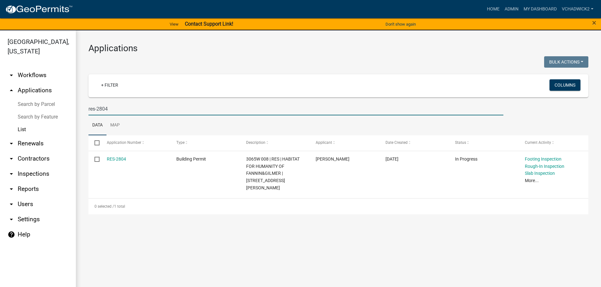
drag, startPoint x: 123, startPoint y: 110, endPoint x: -3, endPoint y: 104, distance: 126.0
click at [89, 104] on input "res-2804" at bounding box center [296, 108] width 415 height 13
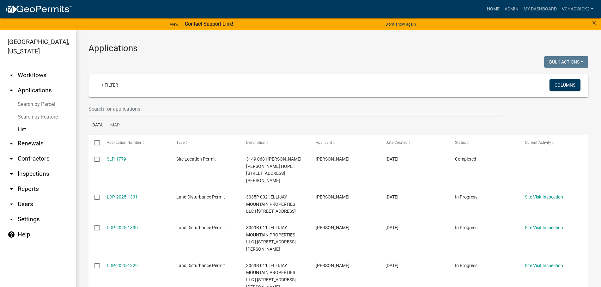
click at [113, 109] on input "text" at bounding box center [296, 108] width 415 height 13
click at [27, 205] on link "arrow_drop_down Users" at bounding box center [38, 204] width 76 height 15
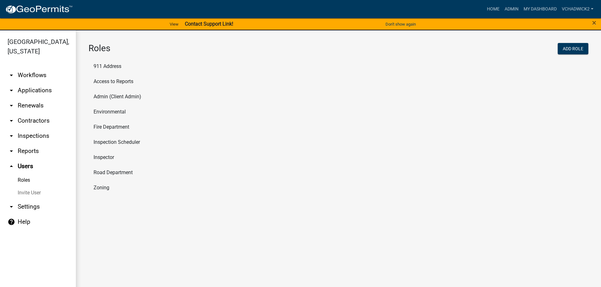
click at [30, 90] on link "arrow_drop_down Applications" at bounding box center [38, 90] width 76 height 15
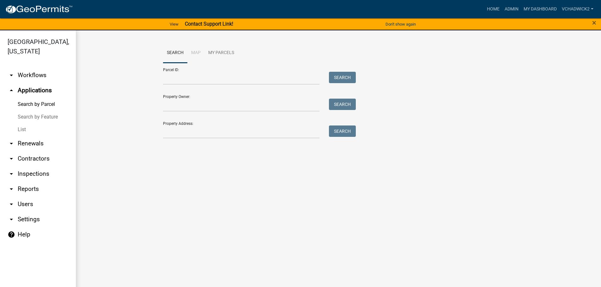
click at [20, 127] on link "List" at bounding box center [38, 129] width 76 height 13
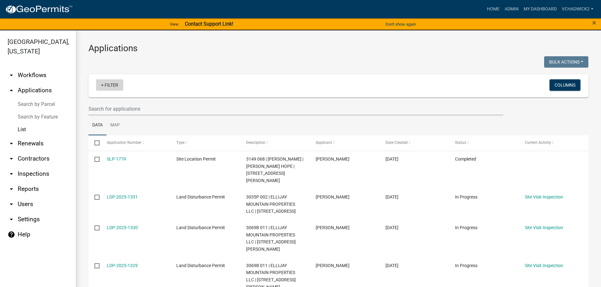
click at [112, 84] on link "+ Filter" at bounding box center [109, 84] width 27 height 11
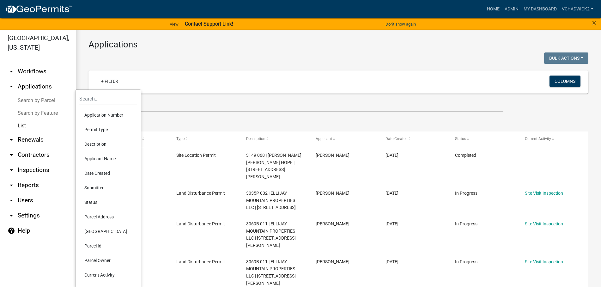
scroll to position [8, 0]
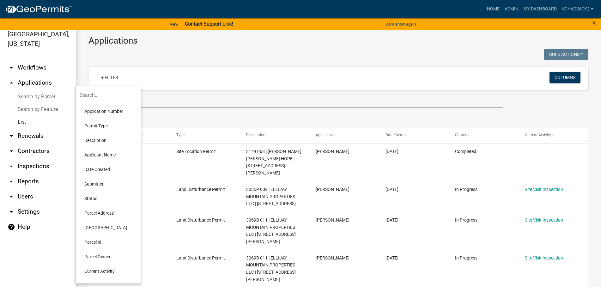
click at [219, 50] on div at bounding box center [211, 55] width 255 height 13
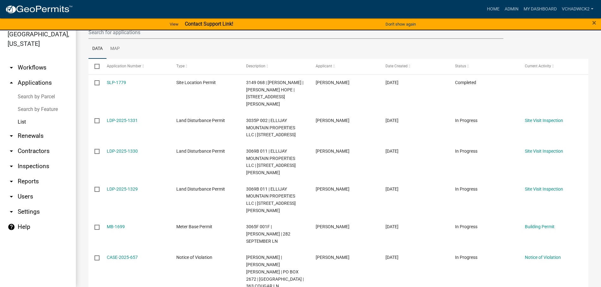
scroll to position [62, 0]
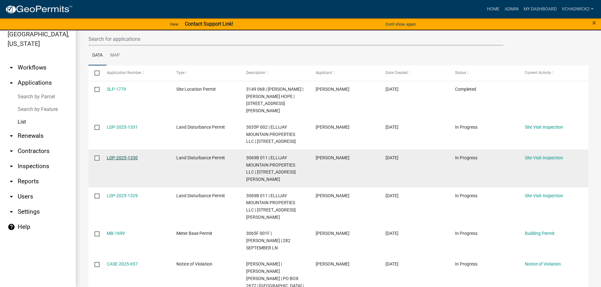
click at [123, 160] on link "LDP-2025-1330" at bounding box center [122, 157] width 31 height 5
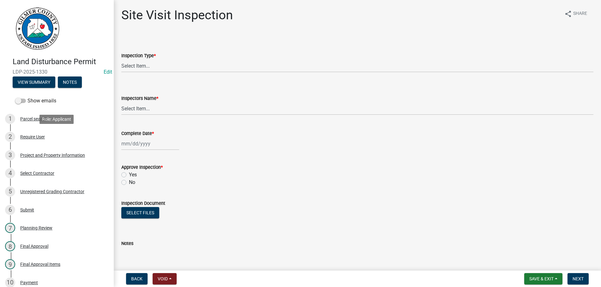
click at [114, 102] on div "Land Disturbance Permit LDP-2025-1330 Edit View Summary Notes Show emails 1 Par…" at bounding box center [57, 143] width 114 height 287
click at [31, 137] on div "Require User" at bounding box center [32, 137] width 25 height 4
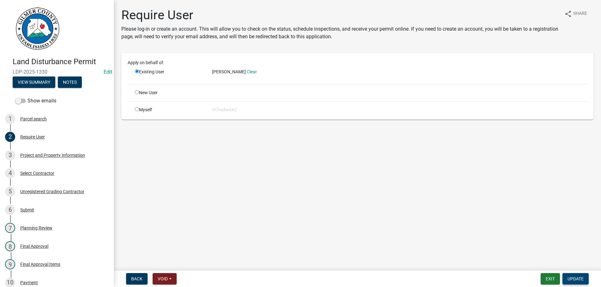
click at [580, 279] on span "Update" at bounding box center [576, 278] width 16 height 5
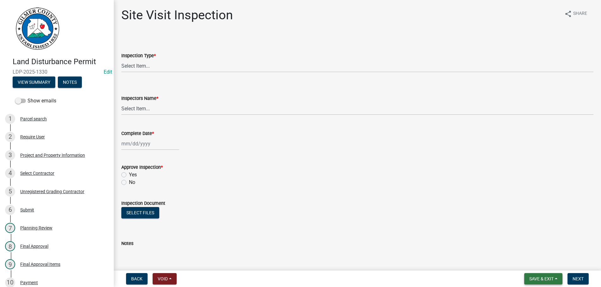
click at [546, 280] on span "Save & Exit" at bounding box center [542, 278] width 24 height 5
click at [532, 261] on button "Save & Exit" at bounding box center [537, 262] width 51 height 15
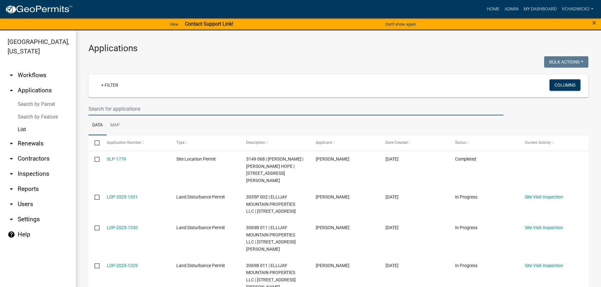
click at [94, 108] on input "text" at bounding box center [296, 108] width 415 height 13
paste input "[PERSON_NAME]"
click at [162, 107] on input "[PERSON_NAME]" at bounding box center [296, 108] width 415 height 13
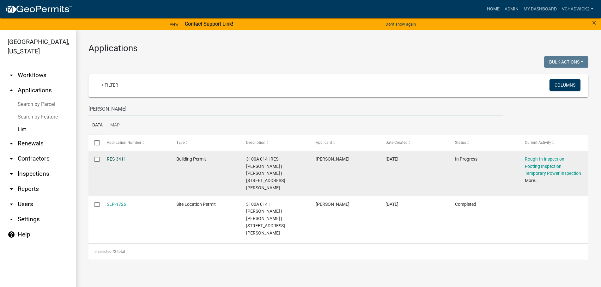
type input "[PERSON_NAME]"
click at [115, 160] on link "RES-3411" at bounding box center [116, 159] width 19 height 5
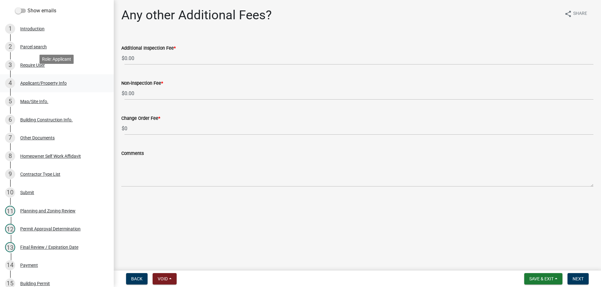
scroll to position [97, 0]
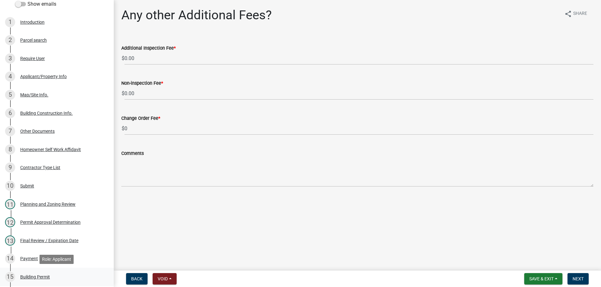
click at [33, 277] on div "Building Permit" at bounding box center [35, 277] width 30 height 4
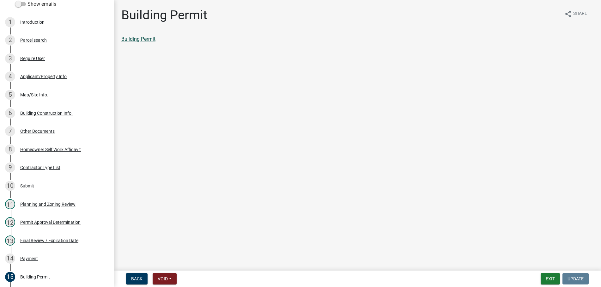
click at [131, 38] on link "Building Permit" at bounding box center [138, 39] width 34 height 6
click at [552, 278] on button "Exit" at bounding box center [550, 278] width 19 height 11
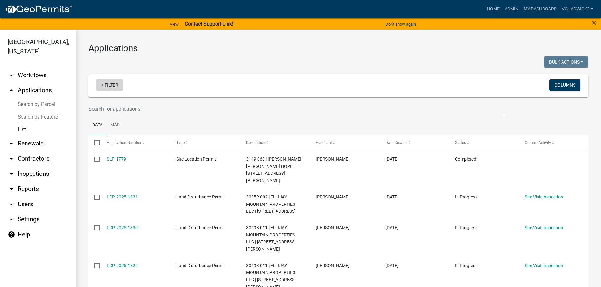
click at [108, 84] on link "+ Filter" at bounding box center [109, 84] width 27 height 11
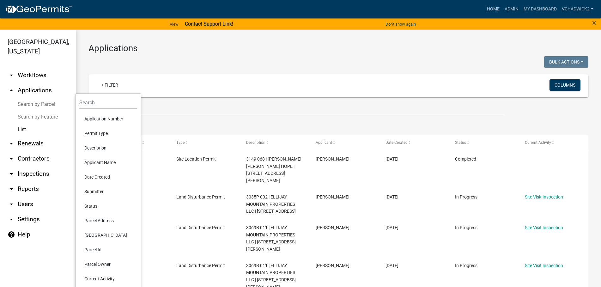
click at [100, 133] on li "Permit Type" at bounding box center [108, 133] width 58 height 15
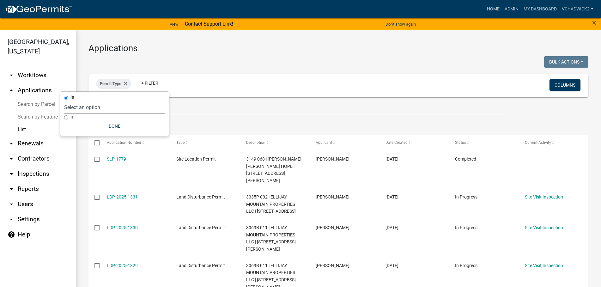
click at [64, 101] on select "Select an option 911 Address Inquiry & Resolution Work Order Building [DEMOGRAP…" at bounding box center [114, 107] width 101 height 13
select select "8f29f937-32c3-4a75-8ba3-cba28f86c4e8"
click option "Building Permit" at bounding box center [0, 0] width 0 height 0
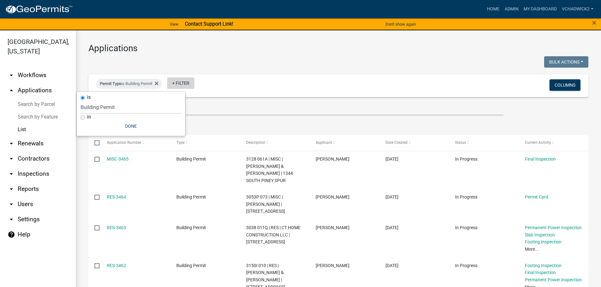
click at [187, 82] on link "+ Filter" at bounding box center [180, 82] width 27 height 11
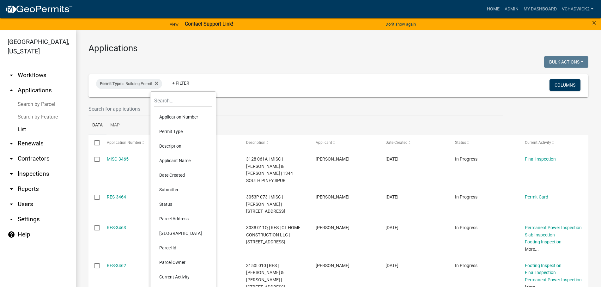
click at [170, 189] on li "Submitter" at bounding box center [183, 189] width 58 height 15
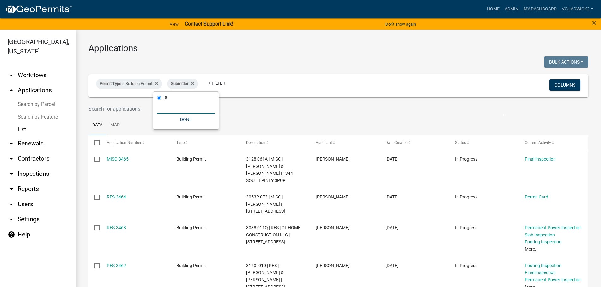
click at [175, 107] on input "text" at bounding box center [186, 107] width 58 height 13
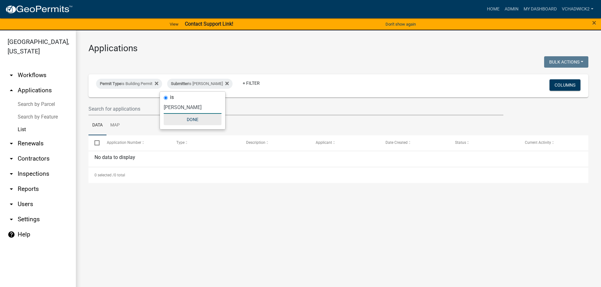
type input "[PERSON_NAME]"
click at [194, 121] on button "Done" at bounding box center [193, 119] width 58 height 11
click at [225, 83] on icon at bounding box center [226, 83] width 3 height 3
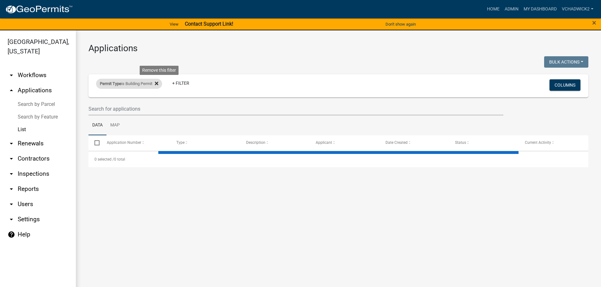
click at [158, 82] on icon at bounding box center [156, 83] width 3 height 3
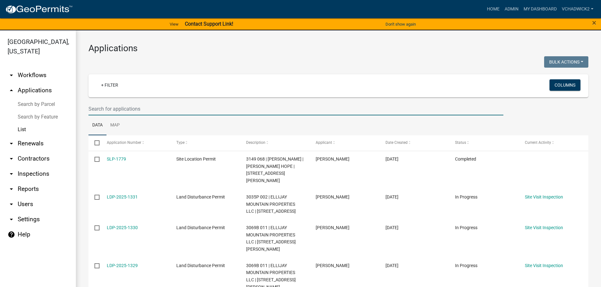
click at [141, 107] on input "text" at bounding box center [296, 108] width 415 height 13
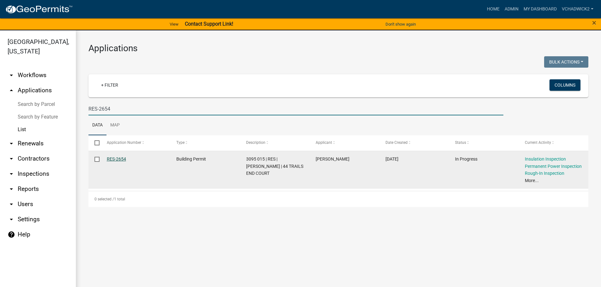
type input "RES-2654"
click at [113, 160] on link "RES-2654" at bounding box center [116, 159] width 19 height 5
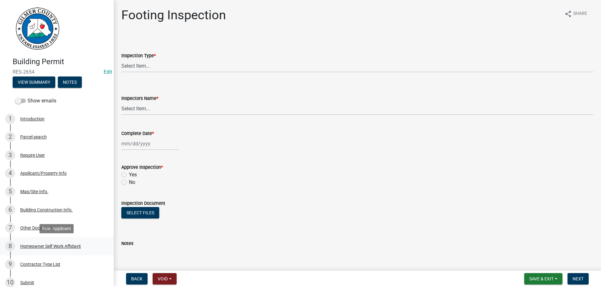
scroll to position [129, 0]
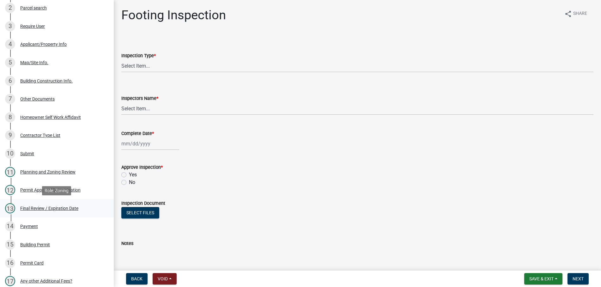
click at [49, 206] on div "Final Review / Expiration Date" at bounding box center [49, 208] width 58 height 4
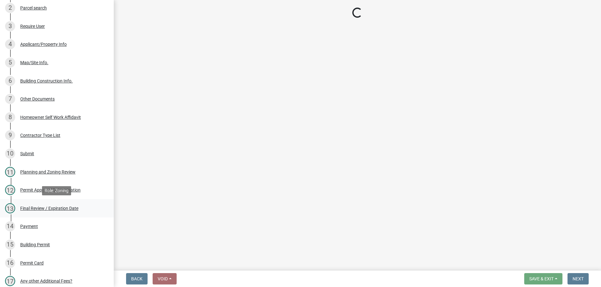
select select "b44f7338-8171-40f4-83dd-b8ba3065c966"
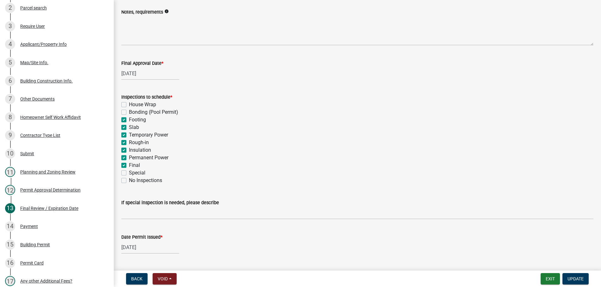
scroll to position [130, 0]
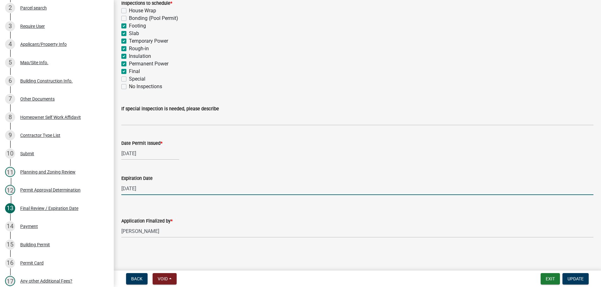
click at [161, 188] on input "[DATE]" at bounding box center [357, 188] width 472 height 13
drag, startPoint x: 161, startPoint y: 188, endPoint x: 62, endPoint y: 187, distance: 99.0
click at [121, 187] on input "[DATE]" at bounding box center [357, 188] width 472 height 13
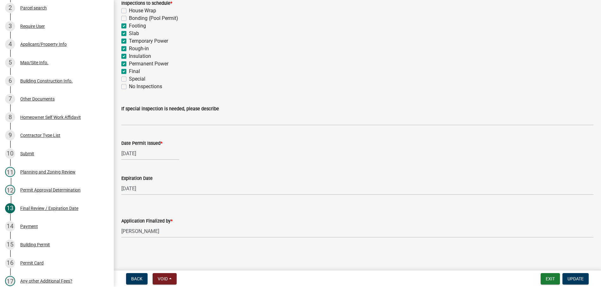
click at [362, 262] on main "Final Review / Expiration Date share Share Notes, requirements info Final Appro…" at bounding box center [358, 134] width 488 height 268
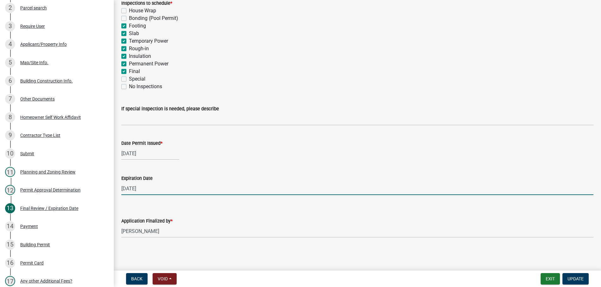
drag, startPoint x: 147, startPoint y: 194, endPoint x: 151, endPoint y: 190, distance: 5.1
click at [148, 193] on input "[DATE]" at bounding box center [357, 188] width 472 height 13
type input "[DATE]"
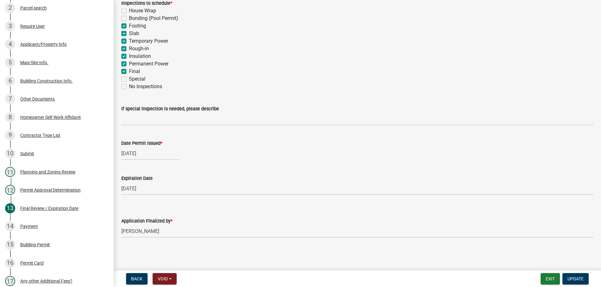
click at [241, 259] on main "Final Review / Expiration Date share Share Notes, requirements info Final Appro…" at bounding box center [358, 134] width 488 height 268
click at [582, 277] on span "Update" at bounding box center [576, 278] width 16 height 5
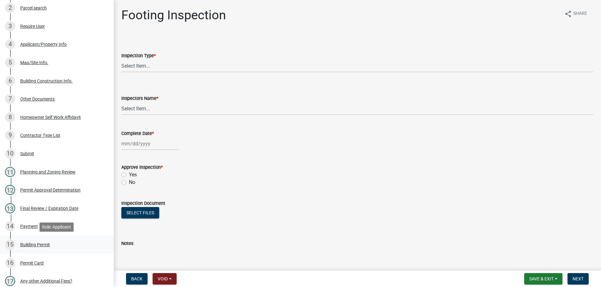
click at [28, 242] on div "15 Building Permit" at bounding box center [54, 245] width 99 height 10
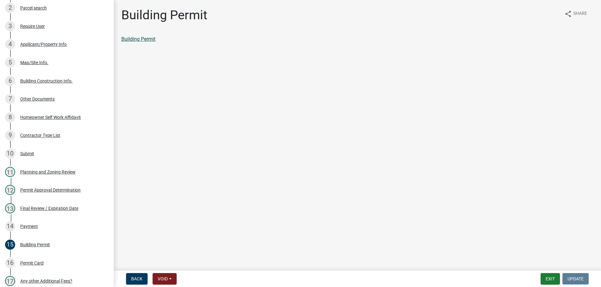
click at [148, 42] on link "Building Permit" at bounding box center [138, 39] width 34 height 6
click at [39, 264] on div "Permit Card" at bounding box center [31, 263] width 23 height 4
click at [133, 40] on link "Permit Card" at bounding box center [134, 39] width 26 height 6
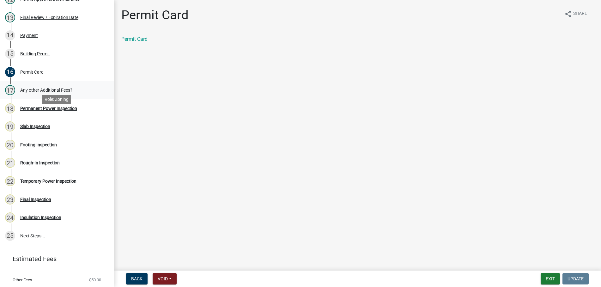
scroll to position [323, 0]
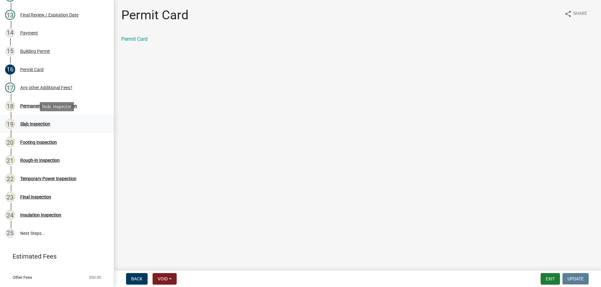
click at [28, 124] on div "Slab Inspection" at bounding box center [35, 124] width 30 height 4
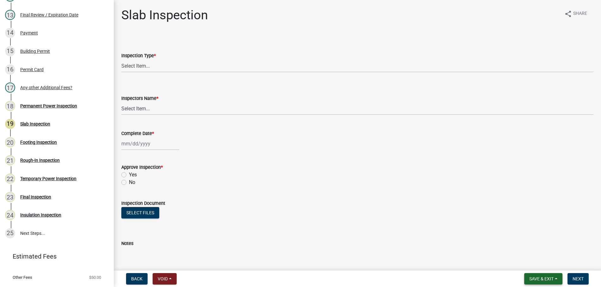
click at [532, 280] on span "Save & Exit" at bounding box center [542, 278] width 24 height 5
click at [521, 262] on button "Save & Exit" at bounding box center [537, 262] width 51 height 15
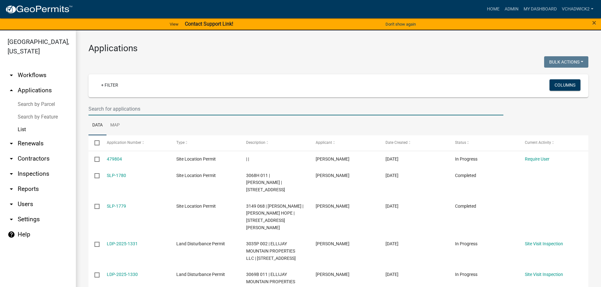
click at [155, 111] on input "text" at bounding box center [296, 108] width 415 height 13
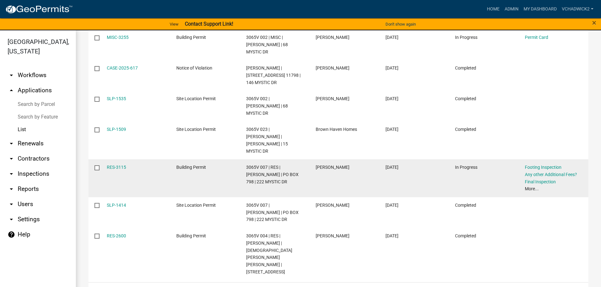
scroll to position [8, 0]
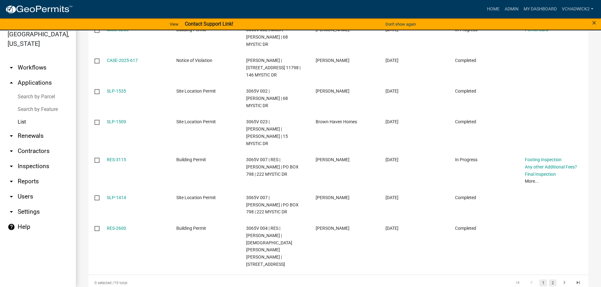
click at [552, 280] on link "2" at bounding box center [553, 283] width 8 height 7
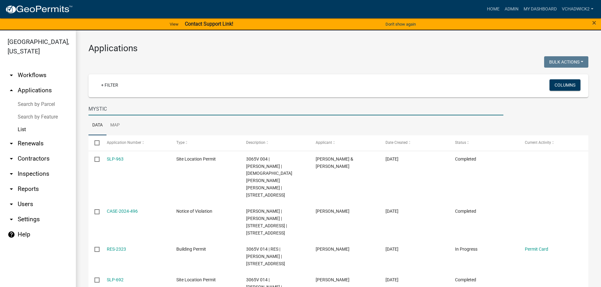
drag, startPoint x: 135, startPoint y: 111, endPoint x: 46, endPoint y: 104, distance: 89.5
click at [89, 104] on input "MYSTIC" at bounding box center [296, 108] width 415 height 13
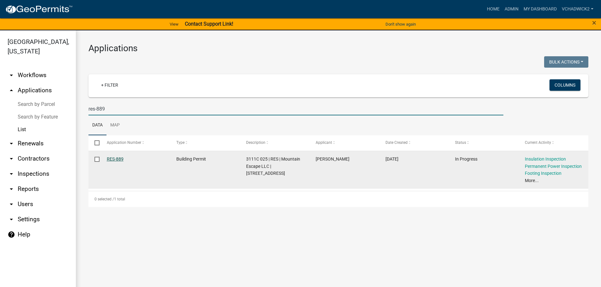
type input "res-889"
click at [118, 158] on link "RES-889" at bounding box center [115, 159] width 17 height 5
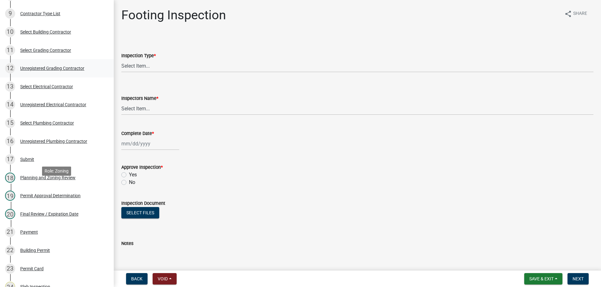
scroll to position [258, 0]
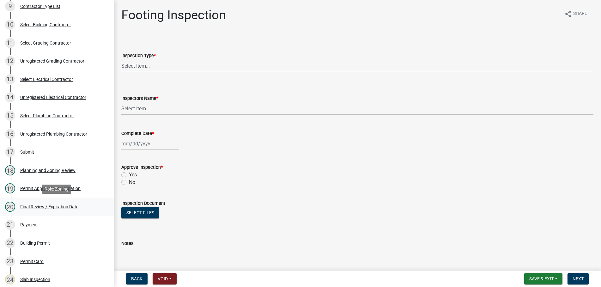
click at [30, 207] on div "Final Review / Expiration Date" at bounding box center [49, 207] width 58 height 4
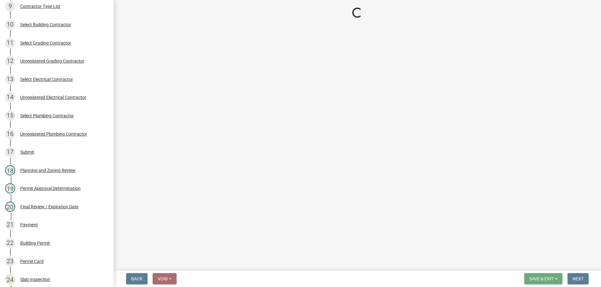
select select "3dab9b92-d785-4db2-b3cf-974c81292000"
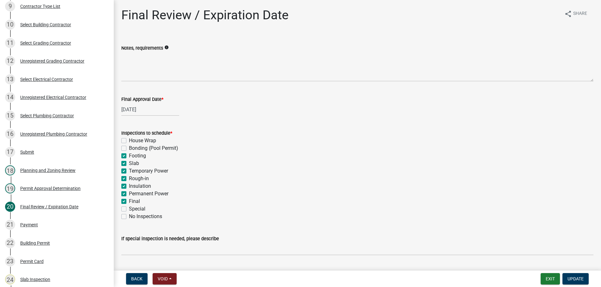
click at [129, 154] on label "Footing" at bounding box center [137, 156] width 17 height 8
click at [129, 154] on input "Footing" at bounding box center [131, 154] width 4 height 4
checkbox input "false"
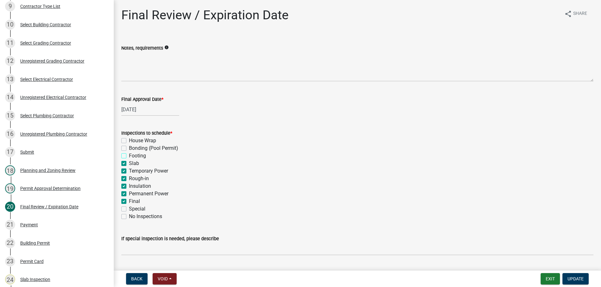
checkbox input "false"
checkbox input "true"
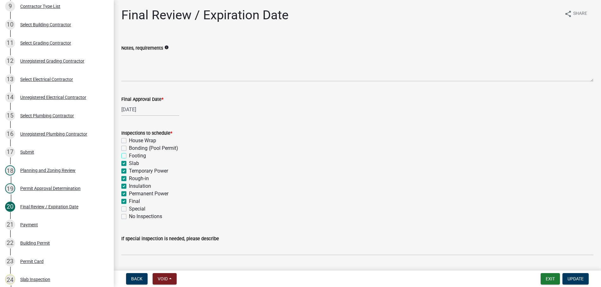
checkbox input "true"
checkbox input "false"
click at [129, 163] on label "Slab" at bounding box center [134, 164] width 10 height 8
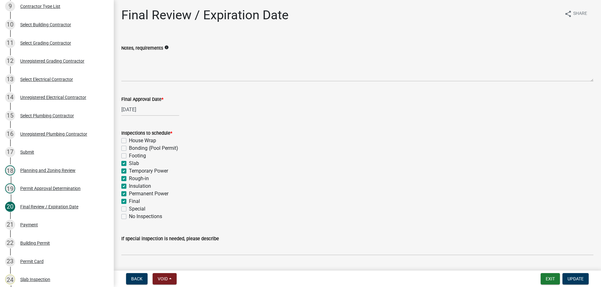
click at [129, 163] on input "Slab" at bounding box center [131, 162] width 4 height 4
checkbox input "false"
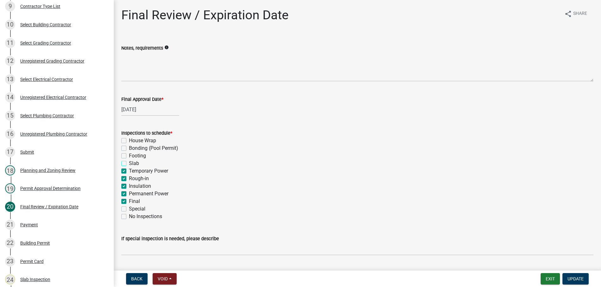
checkbox input "false"
checkbox input "true"
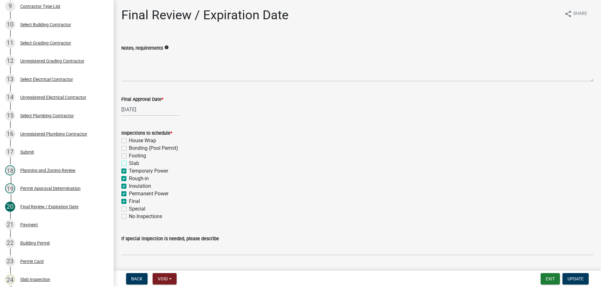
checkbox input "true"
checkbox input "false"
click at [129, 171] on label "Temporary Power" at bounding box center [148, 171] width 39 height 8
click at [129, 171] on input "Temporary Power" at bounding box center [131, 169] width 4 height 4
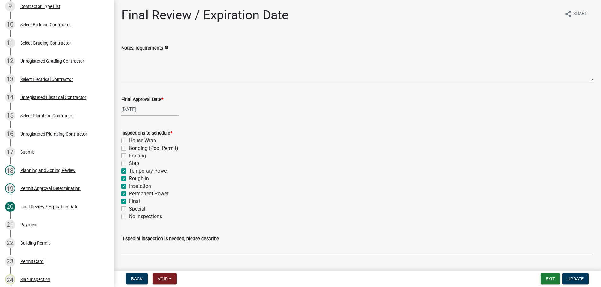
checkbox input "false"
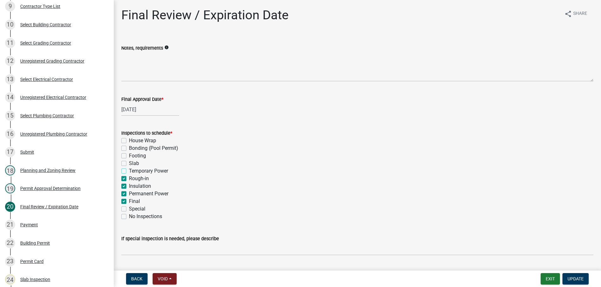
checkbox input "false"
checkbox input "true"
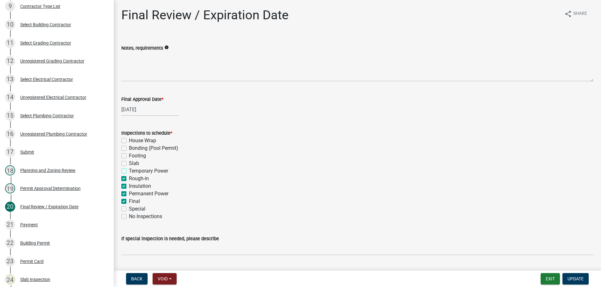
checkbox input "false"
click at [129, 178] on label "Rough-in" at bounding box center [139, 179] width 20 height 8
click at [129, 178] on input "Rough-in" at bounding box center [131, 177] width 4 height 4
checkbox input "false"
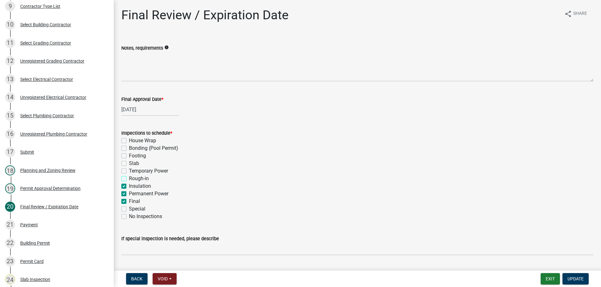
checkbox input "false"
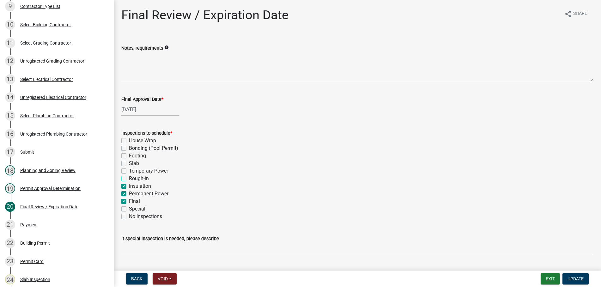
checkbox input "false"
checkbox input "true"
checkbox input "false"
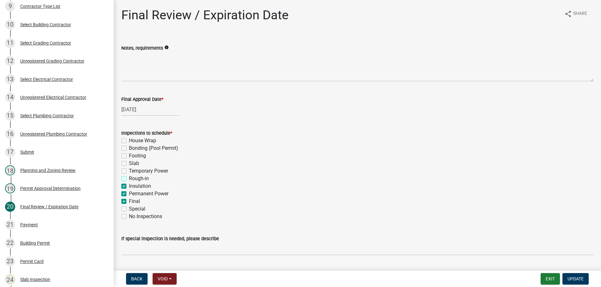
checkbox input "false"
click at [129, 185] on label "Insulation" at bounding box center [140, 186] width 22 height 8
click at [129, 185] on input "Insulation" at bounding box center [131, 184] width 4 height 4
checkbox input "false"
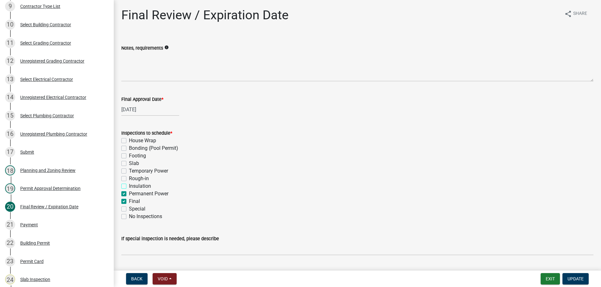
checkbox input "false"
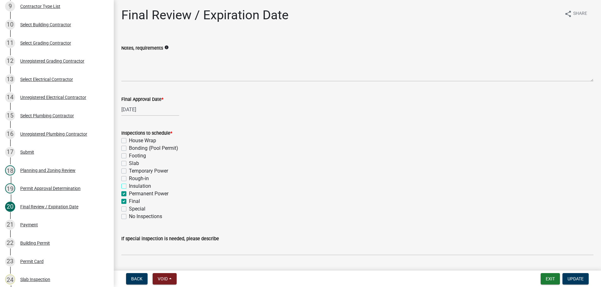
checkbox input "false"
checkbox input "true"
checkbox input "false"
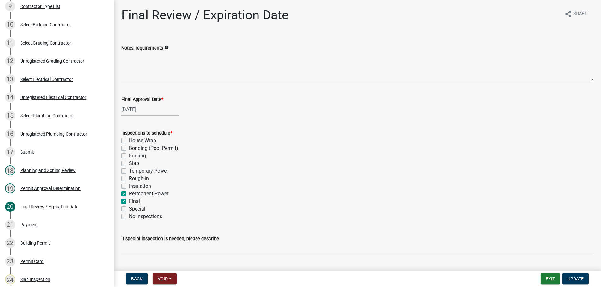
click at [129, 193] on label "Permanent Power" at bounding box center [149, 194] width 40 height 8
click at [129, 193] on input "Permanent Power" at bounding box center [131, 192] width 4 height 4
checkbox input "false"
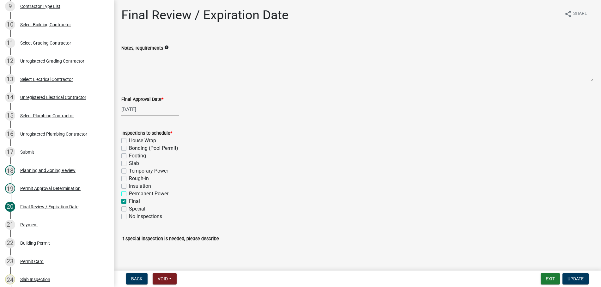
checkbox input "false"
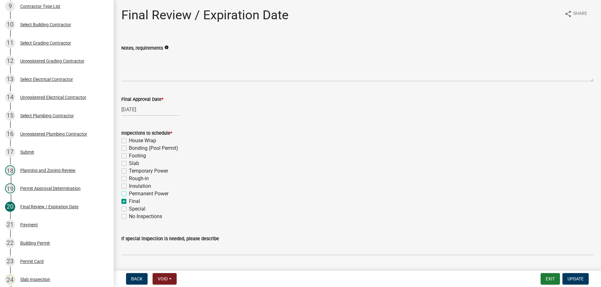
checkbox input "false"
checkbox input "true"
checkbox input "false"
click at [574, 275] on button "Update" at bounding box center [576, 278] width 26 height 11
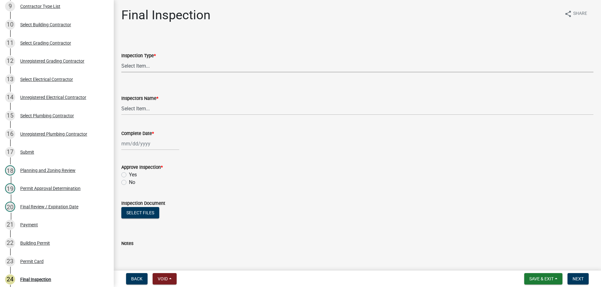
click at [121, 59] on select "Select Item... Final" at bounding box center [357, 65] width 472 height 13
click option "Final" at bounding box center [0, 0] width 0 height 0
select select "895eead6-d784-4fdc-a4a3-66a9075c153d"
click at [121, 102] on select "Select Item... [PERSON_NAME] ([PERSON_NAME]) [PERSON_NAME] ([PERSON_NAME]) Engi…" at bounding box center [357, 108] width 472 height 13
select select "7c10ce63-ccfd-4257-ac60-a1c0b24e7b7a"
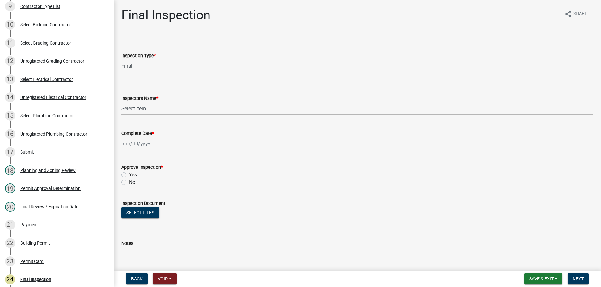
click option "Engineer / Electrician / BUREAU VERITAS (Engineer / Electrician / BUREAU VERITA…" at bounding box center [0, 0] width 0 height 0
click at [157, 146] on input "Complete Date *" at bounding box center [150, 143] width 58 height 13
select select "9"
select select "2025"
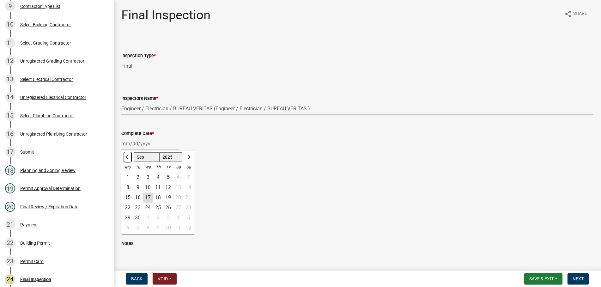
click at [127, 155] on button "Previous month" at bounding box center [128, 157] width 8 height 10
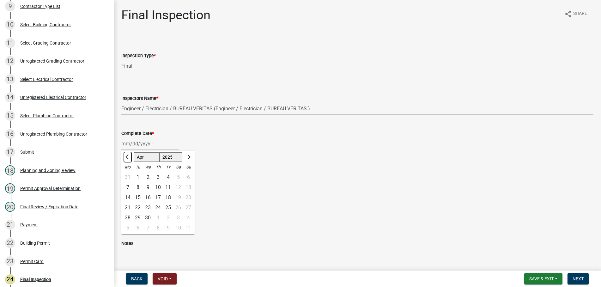
click at [127, 155] on button "Previous month" at bounding box center [128, 157] width 8 height 10
select select "3"
click at [128, 207] on div "17" at bounding box center [128, 208] width 10 height 10
type input "[DATE]"
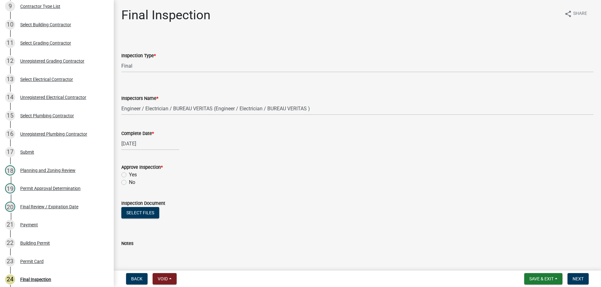
click at [129, 173] on label "Yes" at bounding box center [133, 175] width 8 height 8
click at [129, 173] on input "Yes" at bounding box center [131, 173] width 4 height 4
radio input "true"
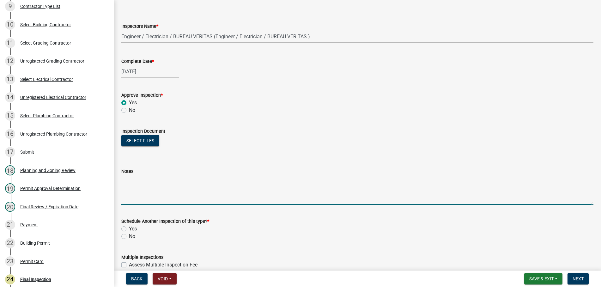
click at [136, 184] on textarea "Notes" at bounding box center [357, 190] width 472 height 30
type textarea "c"
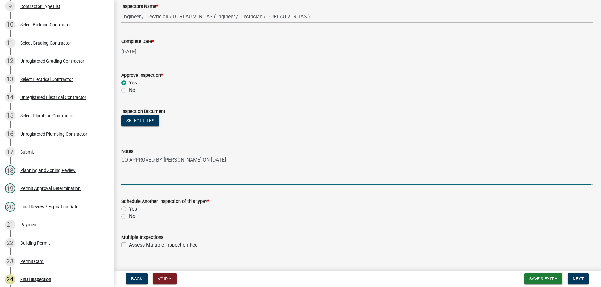
scroll to position [103, 0]
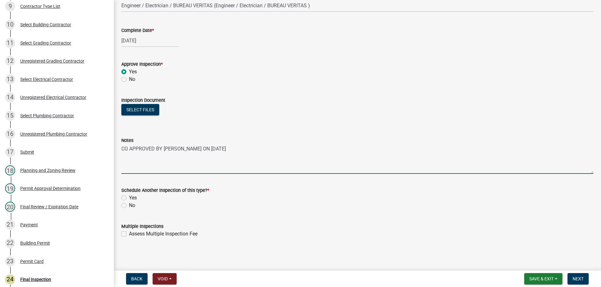
type textarea "CO APPROVED BY [PERSON_NAME] ON [DATE]"
click at [129, 204] on label "No" at bounding box center [132, 206] width 6 height 8
click at [129, 204] on input "No" at bounding box center [131, 204] width 4 height 4
radio input "true"
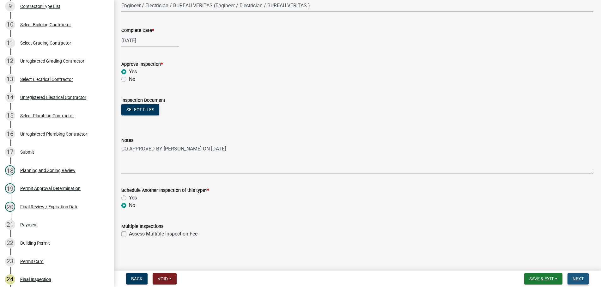
click at [578, 281] on span "Next" at bounding box center [578, 278] width 11 height 5
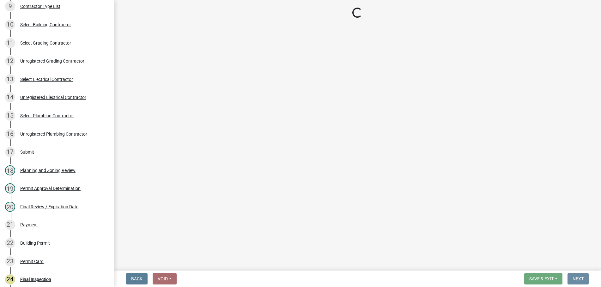
scroll to position [0, 0]
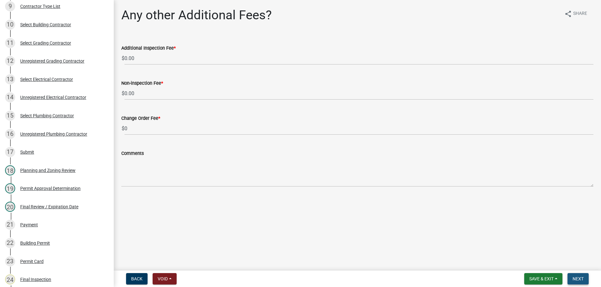
click at [578, 274] on button "Next" at bounding box center [578, 278] width 21 height 11
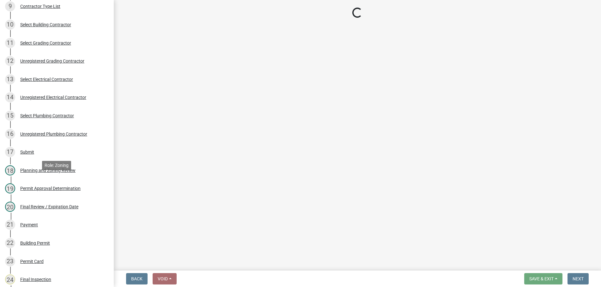
scroll to position [373, 0]
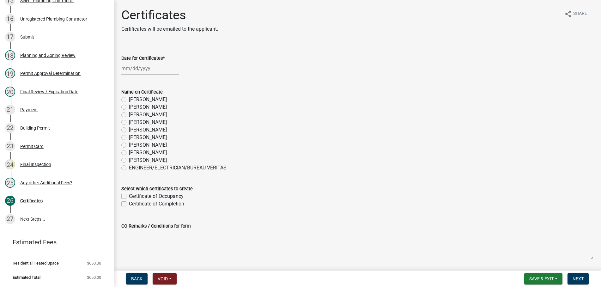
select select "9"
select select "2025"
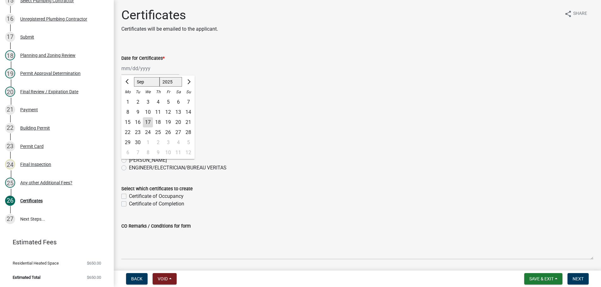
click at [159, 72] on input "Date for Certificates *" at bounding box center [150, 68] width 58 height 13
click at [145, 120] on div "17" at bounding box center [148, 122] width 10 height 10
type input "[DATE]"
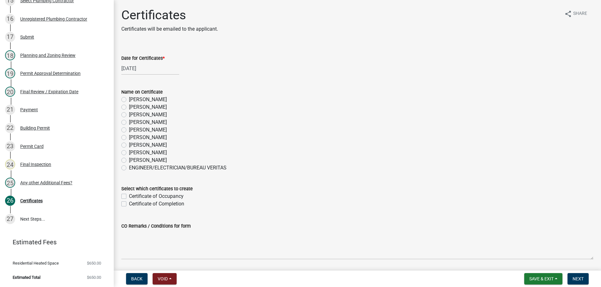
click at [129, 123] on label "[PERSON_NAME]" at bounding box center [148, 123] width 38 height 8
click at [129, 123] on input "[PERSON_NAME]" at bounding box center [131, 121] width 4 height 4
radio input "true"
click at [129, 195] on label "Certificate of Occupancy" at bounding box center [156, 197] width 55 height 8
click at [129, 195] on input "Certificate of Occupancy" at bounding box center [131, 195] width 4 height 4
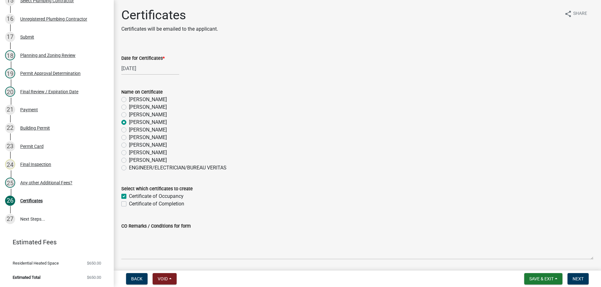
checkbox input "true"
checkbox input "false"
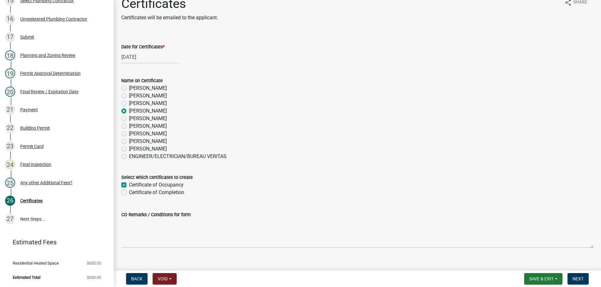
scroll to position [21, 0]
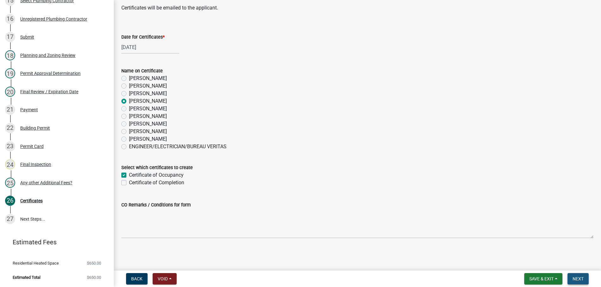
click at [580, 280] on span "Next" at bounding box center [578, 278] width 11 height 5
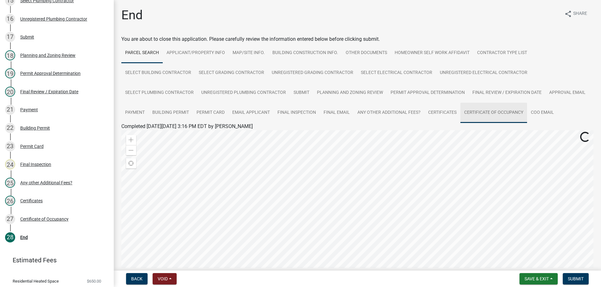
click at [501, 113] on link "Certificate of Occupancy" at bounding box center [494, 113] width 67 height 20
click at [167, 132] on link "Certificate of Occupancy" at bounding box center [148, 134] width 55 height 6
click at [575, 280] on span "Submit" at bounding box center [576, 278] width 16 height 5
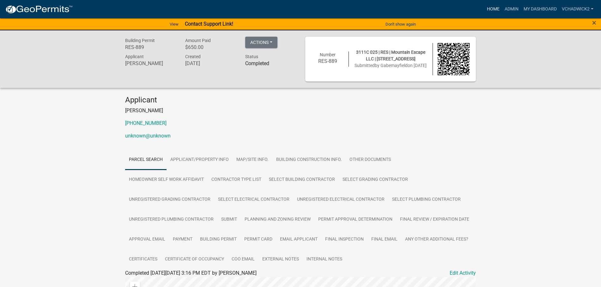
click at [492, 7] on link "Home" at bounding box center [494, 9] width 18 height 12
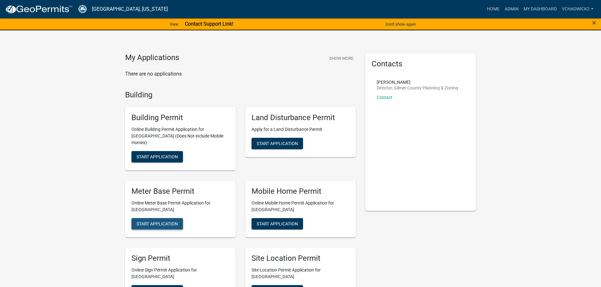
click at [162, 221] on span "Start Application" at bounding box center [157, 223] width 41 height 5
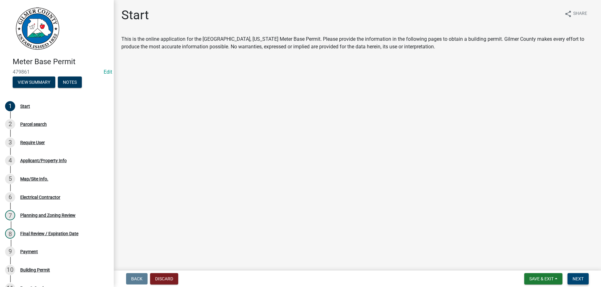
click at [579, 279] on span "Next" at bounding box center [578, 278] width 11 height 5
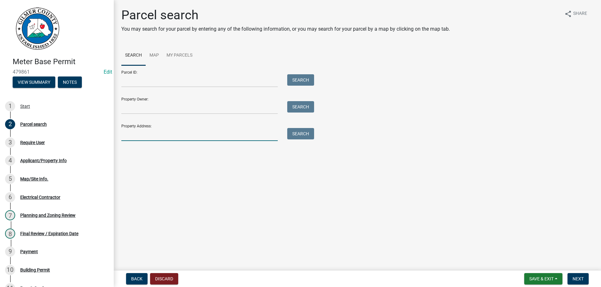
click at [167, 129] on input "Property Address:" at bounding box center [199, 134] width 157 height 13
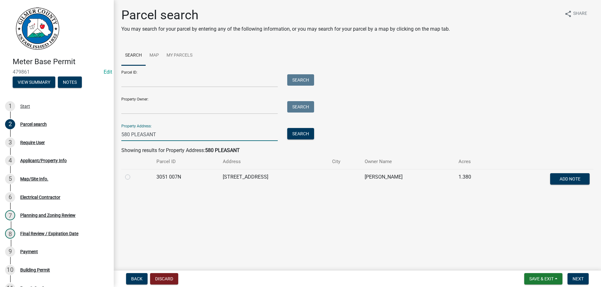
type input "580 PLEASANT"
click at [133, 173] on label at bounding box center [133, 173] width 0 height 0
click at [133, 177] on 007N "radio" at bounding box center [135, 175] width 4 height 4
radio 007N "true"
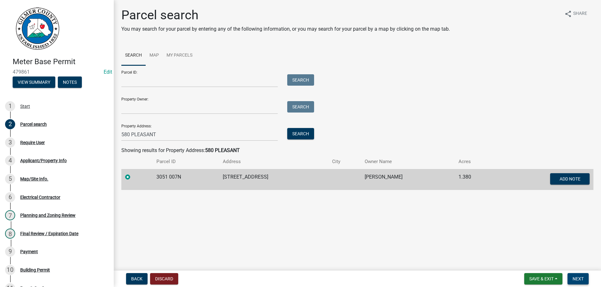
click at [579, 278] on span "Next" at bounding box center [578, 278] width 11 height 5
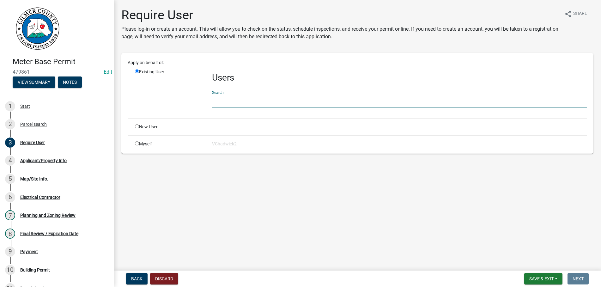
click at [243, 101] on input "text" at bounding box center [399, 101] width 375 height 13
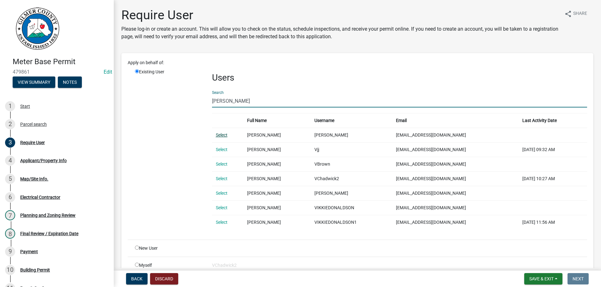
type input "[PERSON_NAME]"
click at [221, 134] on link "Select" at bounding box center [222, 135] width 12 height 5
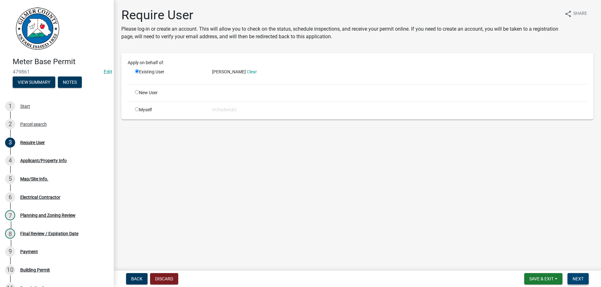
click at [577, 277] on span "Next" at bounding box center [578, 278] width 11 height 5
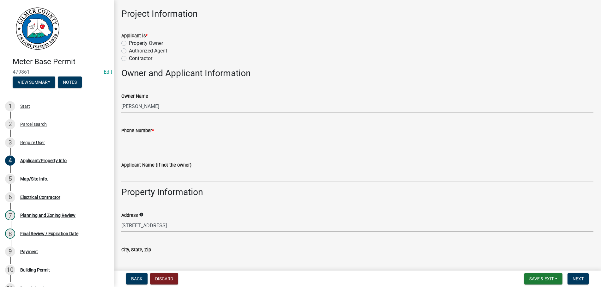
scroll to position [72, 0]
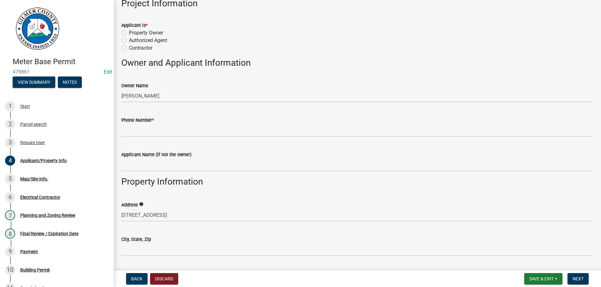
click at [129, 33] on label "Property Owner" at bounding box center [146, 33] width 34 height 8
click at [129, 33] on input "Property Owner" at bounding box center [131, 31] width 4 height 4
radio input "true"
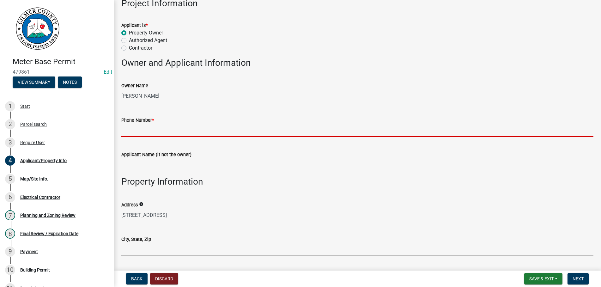
click at [151, 127] on input "Phone Number *" at bounding box center [357, 130] width 472 height 13
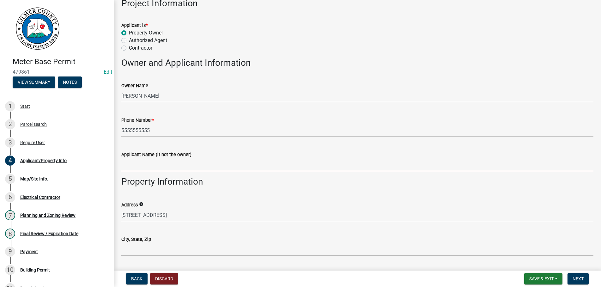
click at [178, 153] on label "Applicant Name (if not the owner)" at bounding box center [156, 155] width 70 height 4
click at [178, 158] on input "Applicant Name (if not the owner)" at bounding box center [357, 164] width 472 height 13
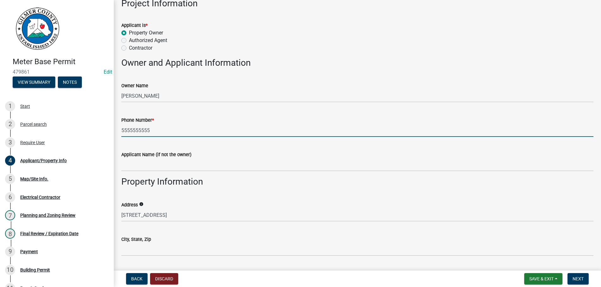
click at [130, 130] on input "5555555555" at bounding box center [357, 130] width 472 height 13
type input "[PHONE_NUMBER]"
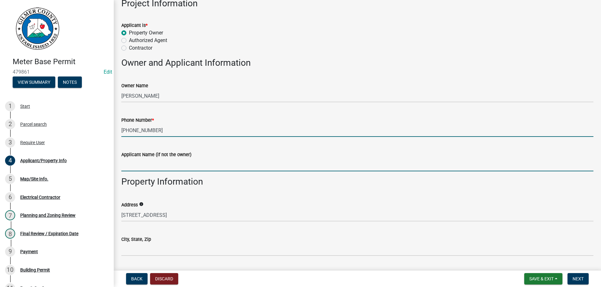
click at [302, 161] on input "Applicant Name (if not the owner)" at bounding box center [357, 164] width 472 height 13
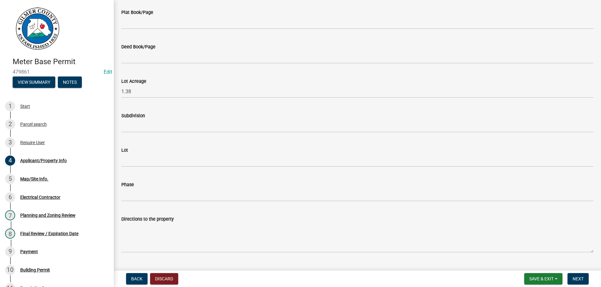
scroll to position [451, 0]
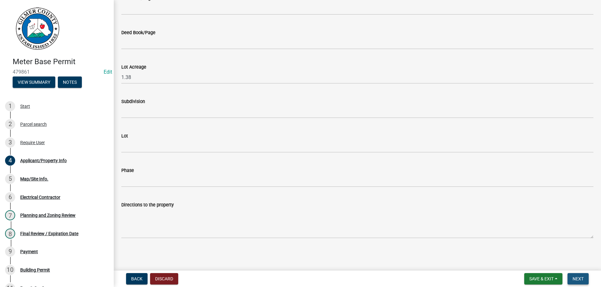
click at [577, 279] on span "Next" at bounding box center [578, 278] width 11 height 5
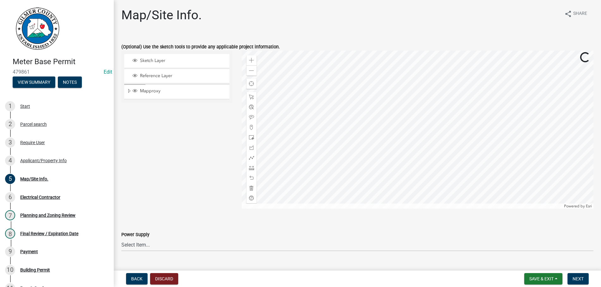
scroll to position [14, 0]
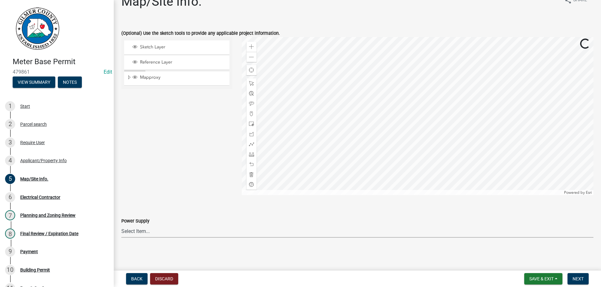
click at [121, 225] on select "Select Item... Amicalola EMC [GEOGRAPHIC_DATA] EMC Tri-State Power [US_STATE] P…" at bounding box center [357, 231] width 472 height 13
click option "Amicalola EMC" at bounding box center [0, 0] width 0 height 0
select select "c9feaa94-b03b-4165-97cf-90fdf63947c5"
click at [581, 279] on span "Next" at bounding box center [578, 278] width 11 height 5
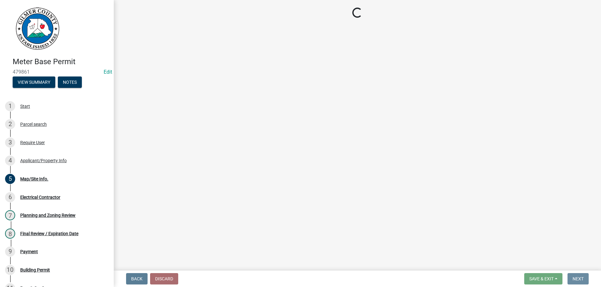
scroll to position [0, 0]
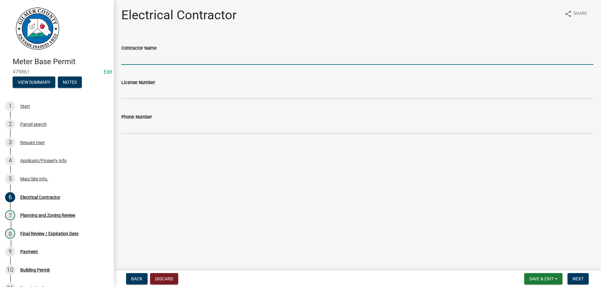
click at [142, 59] on input "Contractor Name" at bounding box center [357, 58] width 472 height 13
type input "[PERSON_NAME] [PERSON_NAME] [PERSON_NAME]"
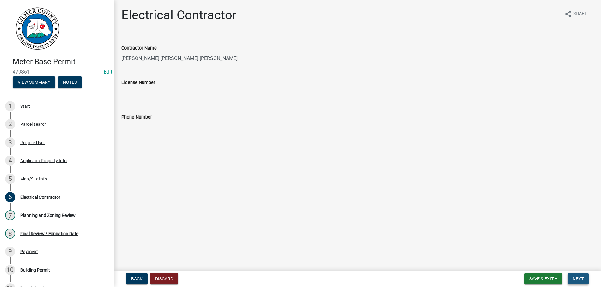
click at [583, 276] on span "Next" at bounding box center [578, 278] width 11 height 5
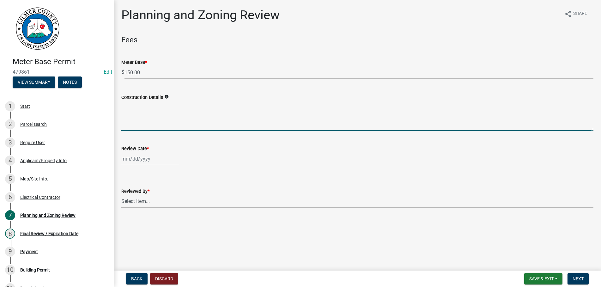
click at [133, 113] on textarea "Construction Details" at bounding box center [357, 116] width 472 height 30
type textarea "meter"
select select "9"
select select "2025"
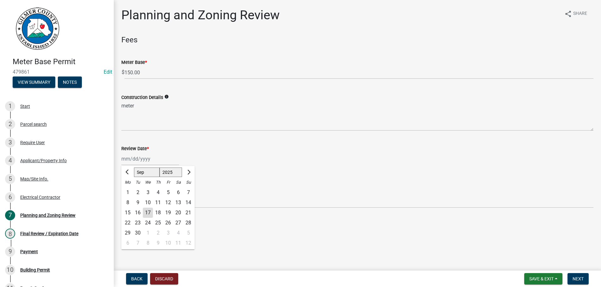
type input "[DATE]"
select select "b44f7338-8171-40f4-83dd-b8ba3065c966"
click at [577, 277] on span "Next" at bounding box center [578, 278] width 11 height 5
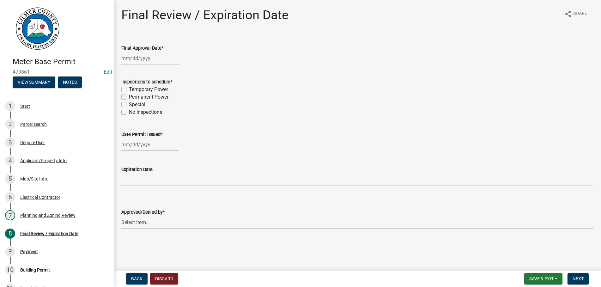
select select "9"
select select "2025"
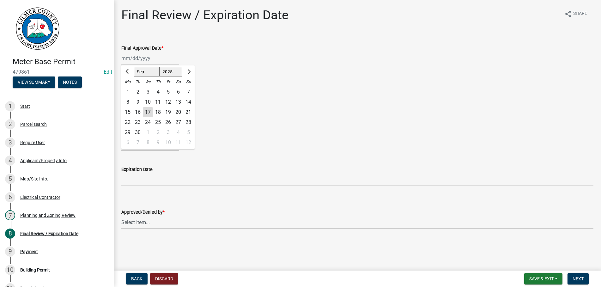
click at [158, 61] on input "Final Approval Date *" at bounding box center [150, 58] width 58 height 13
type input "[DATE]"
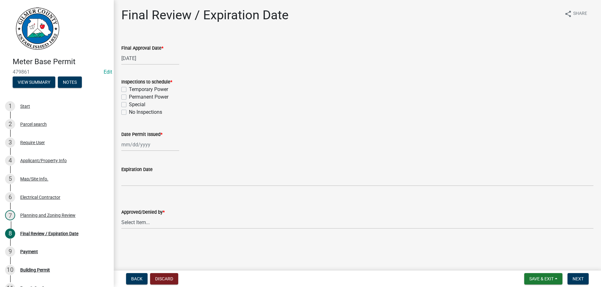
click at [129, 96] on label "Permanent Power" at bounding box center [149, 97] width 40 height 8
click at [129, 96] on input "Permanent Power" at bounding box center [131, 95] width 4 height 4
checkbox input "true"
checkbox input "false"
checkbox input "true"
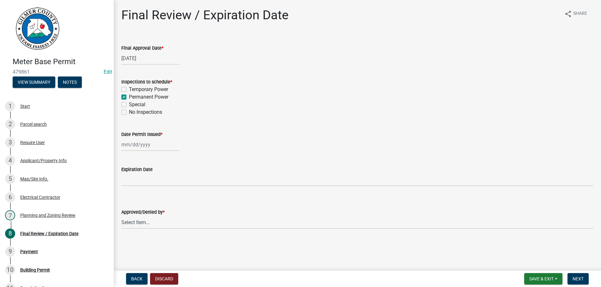
checkbox input "false"
select select "9"
select select "2025"
type input "[DATE]"
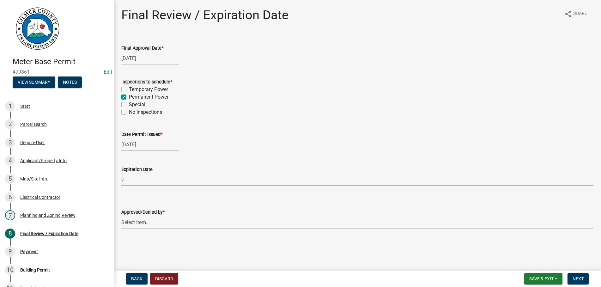
type input "v"
select select "9"
select select "2025"
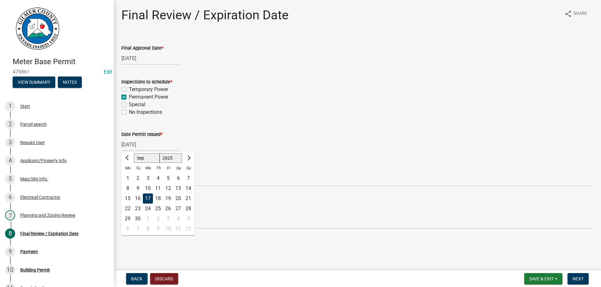
click at [172, 147] on input "[DATE]" at bounding box center [150, 144] width 58 height 13
click at [144, 197] on div "17" at bounding box center [148, 199] width 10 height 10
click at [121, 192] on select "Select Item... [PERSON_NAME] [PERSON_NAME] [PERSON_NAME] [PERSON_NAME] [PERSON_…" at bounding box center [357, 198] width 472 height 13
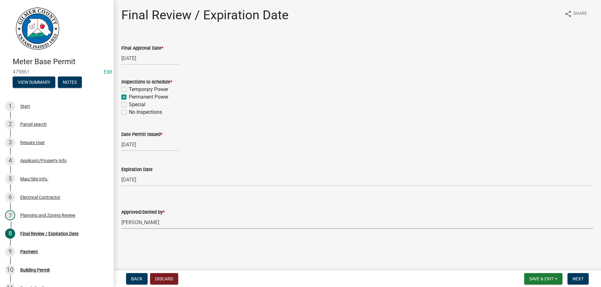
click option "[PERSON_NAME]" at bounding box center [0, 0] width 0 height 0
select select "b44f7338-8171-40f4-83dd-b8ba3065c966"
click at [577, 276] on span "Next" at bounding box center [578, 278] width 11 height 5
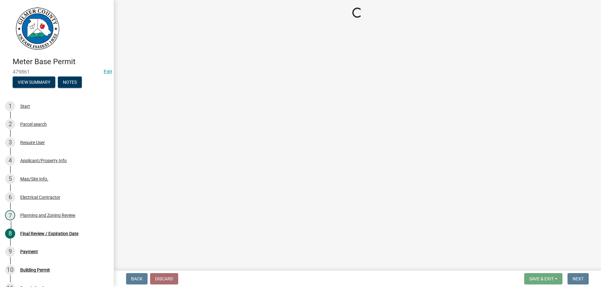
select select "2: 1"
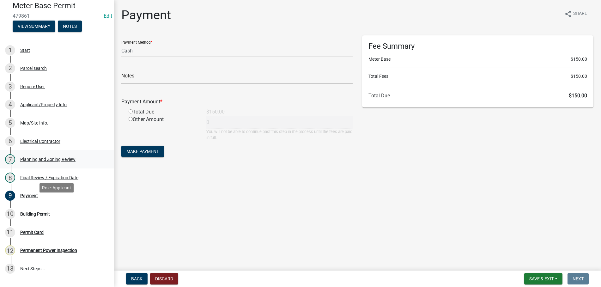
scroll to position [65, 0]
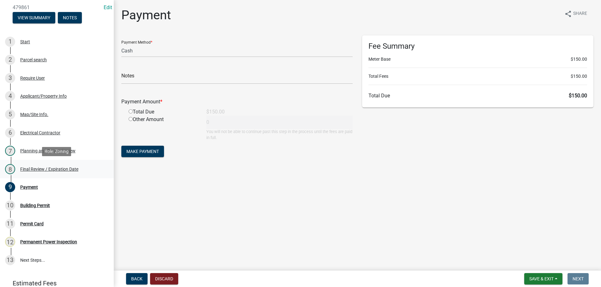
click at [28, 167] on div "Final Review / Expiration Date" at bounding box center [49, 169] width 58 height 4
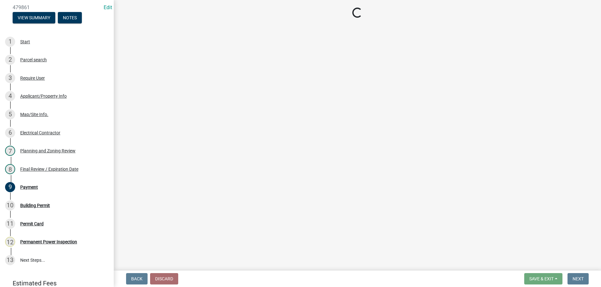
select select "b44f7338-8171-40f4-83dd-b8ba3065c966"
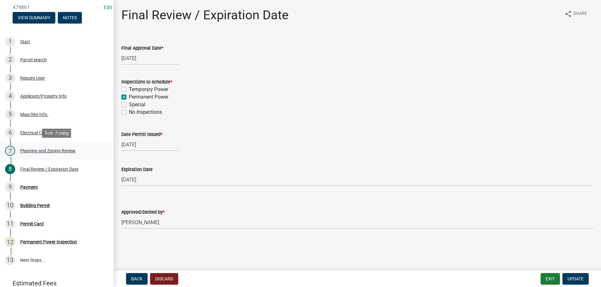
click at [34, 151] on div "Planning and Zoning Review" at bounding box center [47, 151] width 55 height 4
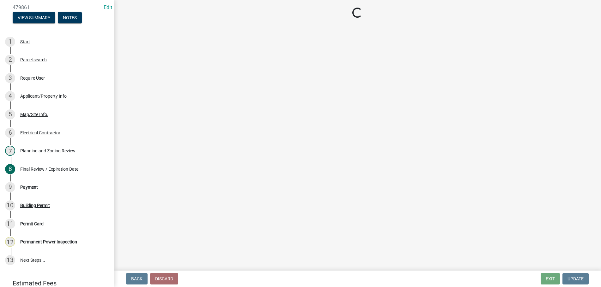
select select "b44f7338-8171-40f4-83dd-b8ba3065c966"
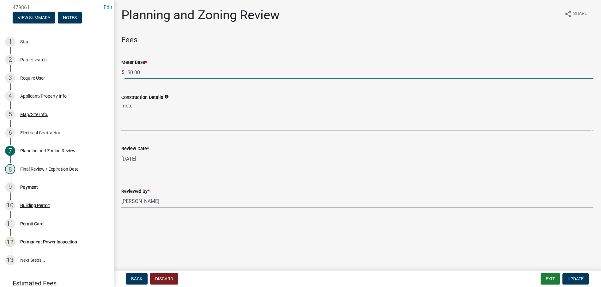
drag, startPoint x: 148, startPoint y: 72, endPoint x: 94, endPoint y: 75, distance: 54.8
click at [125, 75] on input "150.00" at bounding box center [359, 72] width 469 height 13
type input "0.00"
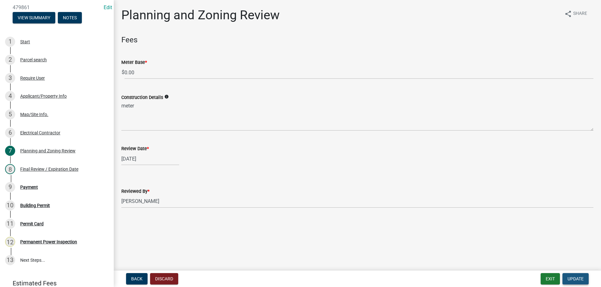
click at [572, 276] on button "Update" at bounding box center [576, 278] width 26 height 11
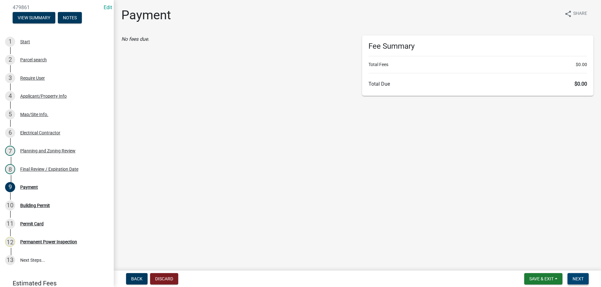
click at [579, 276] on button "Next" at bounding box center [578, 278] width 21 height 11
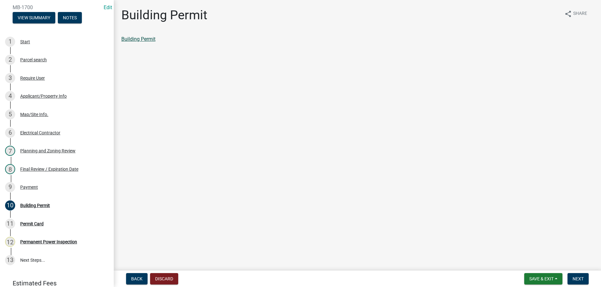
click at [135, 37] on link "Building Permit" at bounding box center [138, 39] width 34 height 6
click at [162, 279] on button "Discard" at bounding box center [164, 278] width 28 height 11
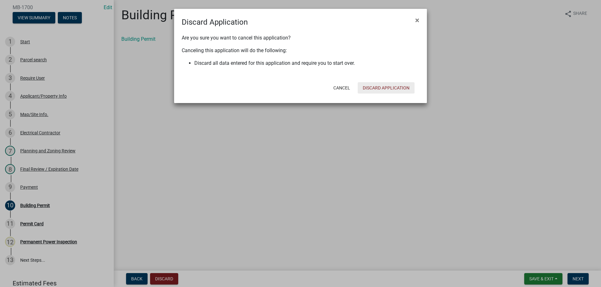
click at [376, 88] on button "Discard Application" at bounding box center [386, 87] width 57 height 11
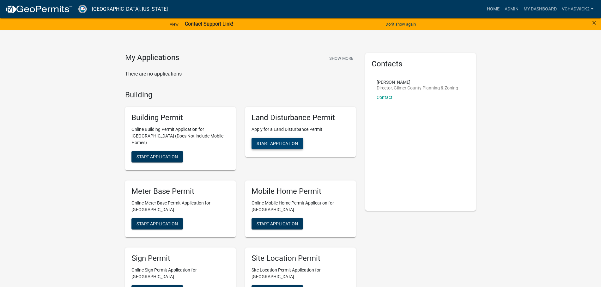
click at [279, 147] on button "Start Application" at bounding box center [278, 143] width 52 height 11
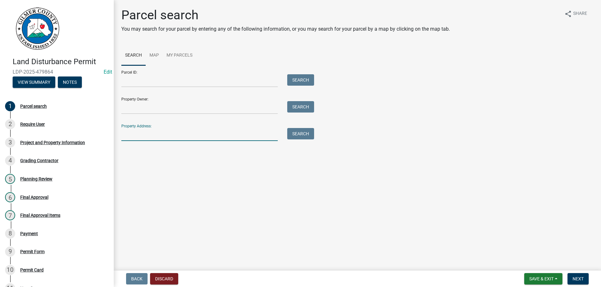
click at [130, 138] on input "Property Address:" at bounding box center [199, 134] width 157 height 13
type input "580 PLEASANT"
click at [301, 131] on button "Search" at bounding box center [300, 133] width 27 height 11
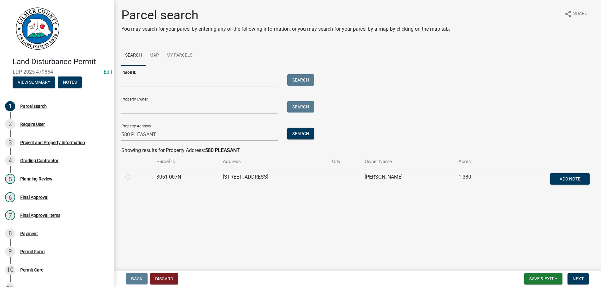
click at [133, 173] on label at bounding box center [133, 173] width 0 height 0
click at [133, 177] on 007N "radio" at bounding box center [135, 175] width 4 height 4
radio 007N "true"
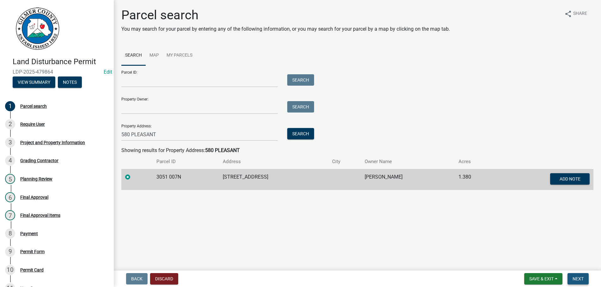
click at [570, 276] on button "Next" at bounding box center [578, 278] width 21 height 11
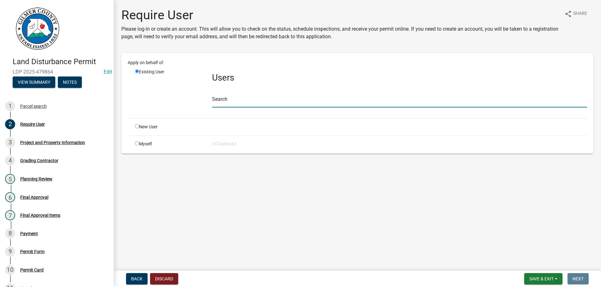
click at [249, 99] on input "text" at bounding box center [399, 101] width 375 height 13
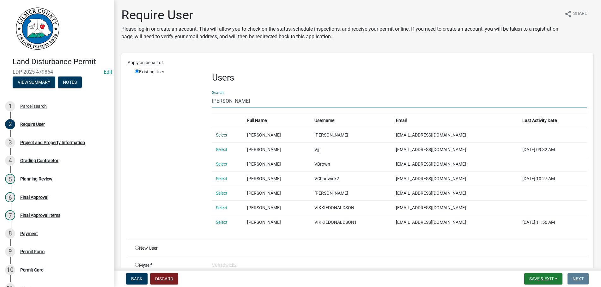
type input "[PERSON_NAME]"
click at [220, 134] on link "Select" at bounding box center [222, 135] width 12 height 5
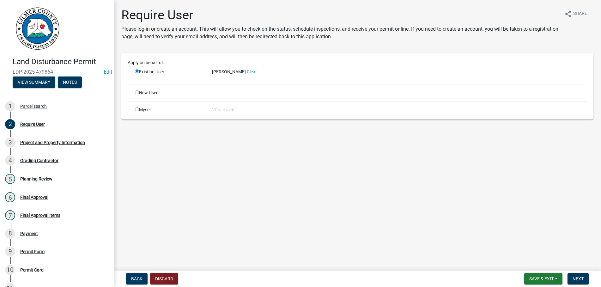
drag, startPoint x: 470, startPoint y: 299, endPoint x: 498, endPoint y: 299, distance: 28.5
click at [580, 278] on span "Next" at bounding box center [578, 278] width 11 height 5
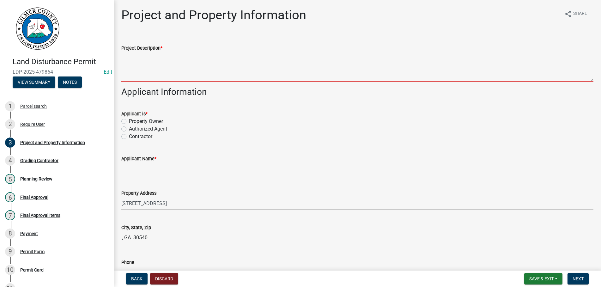
click at [152, 63] on textarea "Project Description *" at bounding box center [357, 67] width 472 height 30
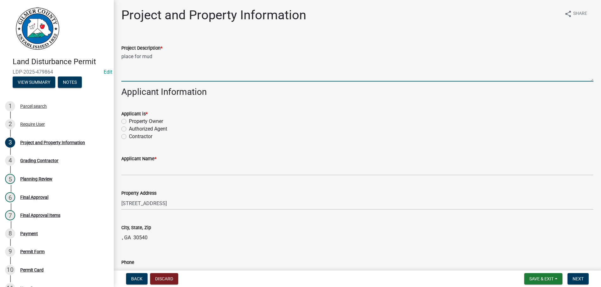
type textarea "place for mud"
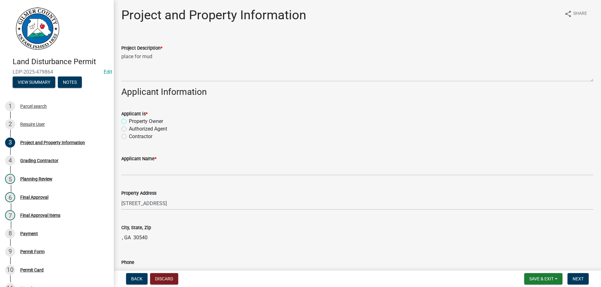
click at [129, 118] on input "Property Owner" at bounding box center [131, 120] width 4 height 4
radio input "true"
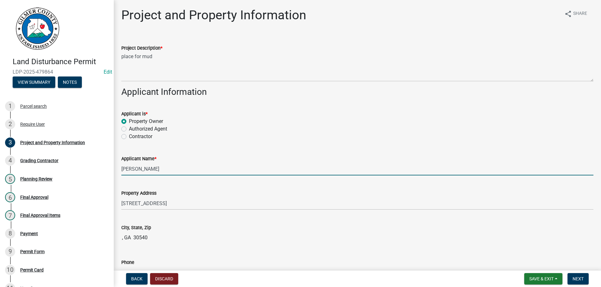
type input "[PERSON_NAME]"
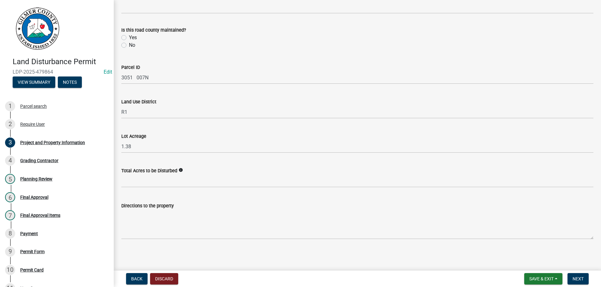
scroll to position [503, 0]
type input "[PHONE_NUMBER]"
drag, startPoint x: 498, startPoint y: 253, endPoint x: 517, endPoint y: 251, distance: 18.8
click at [512, 252] on main "Project and Property Information share Share Project Description * place for mu…" at bounding box center [358, 134] width 488 height 268
click at [575, 280] on span "Next" at bounding box center [578, 278] width 11 height 5
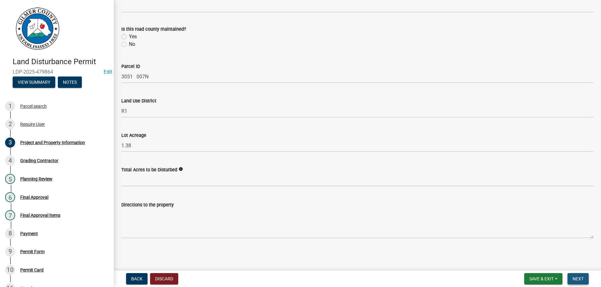
scroll to position [0, 0]
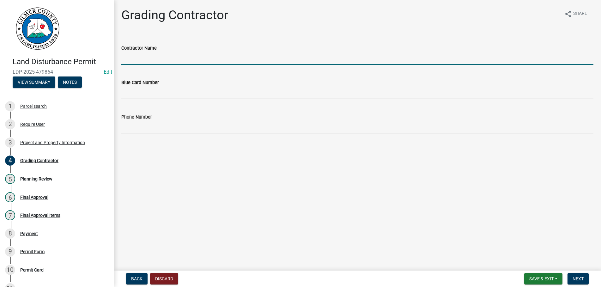
click at [160, 58] on input "Contractor Name" at bounding box center [357, 58] width 472 height 13
type input "dingle"
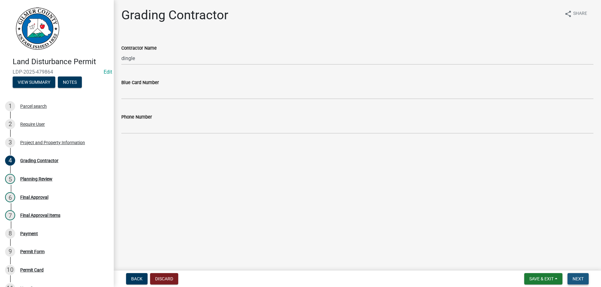
click at [578, 277] on span "Next" at bounding box center [578, 278] width 11 height 5
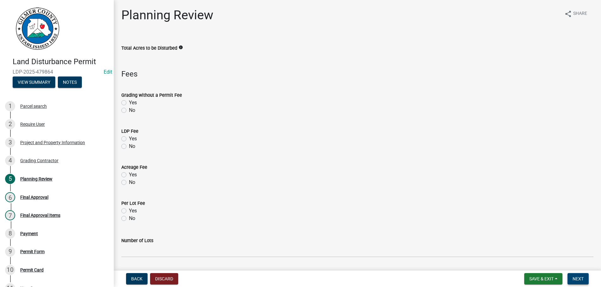
click at [579, 276] on button "Next" at bounding box center [578, 278] width 21 height 11
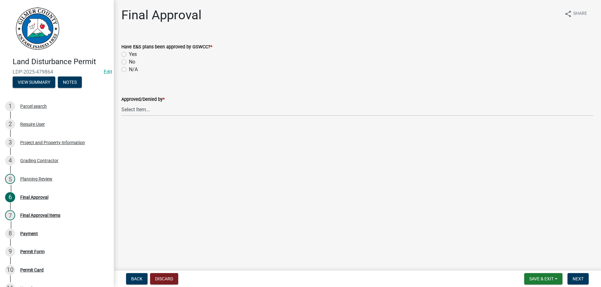
click at [129, 70] on label "N/A" at bounding box center [133, 70] width 9 height 8
click at [129, 70] on input "N/A" at bounding box center [131, 68] width 4 height 4
radio input "true"
select select "b44f7338-8171-40f4-83dd-b8ba3065c966"
click at [576, 280] on span "Next" at bounding box center [578, 278] width 11 height 5
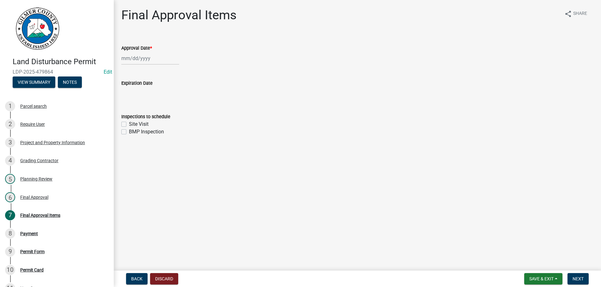
click at [143, 71] on div "Expiration Date" at bounding box center [357, 85] width 472 height 29
select select "9"
select select "2025"
click at [157, 56] on input "Approval Date *" at bounding box center [150, 58] width 58 height 13
type input "[DATE]"
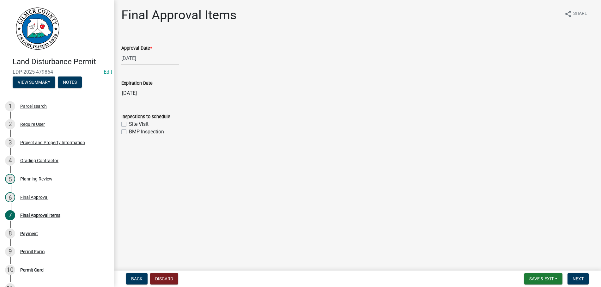
click at [129, 124] on label "Site Visit" at bounding box center [139, 124] width 20 height 8
click at [129, 124] on input "Site Visit" at bounding box center [131, 122] width 4 height 4
checkbox input "true"
checkbox input "false"
click at [577, 278] on span "Next" at bounding box center [578, 278] width 11 height 5
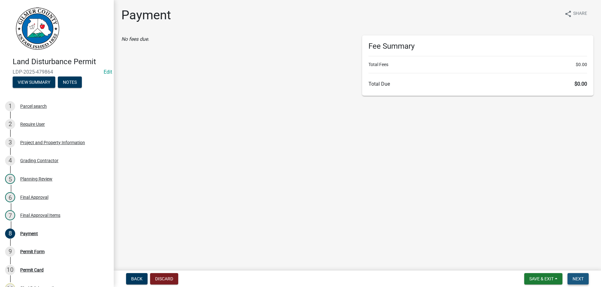
click at [577, 282] on button "Next" at bounding box center [578, 278] width 21 height 11
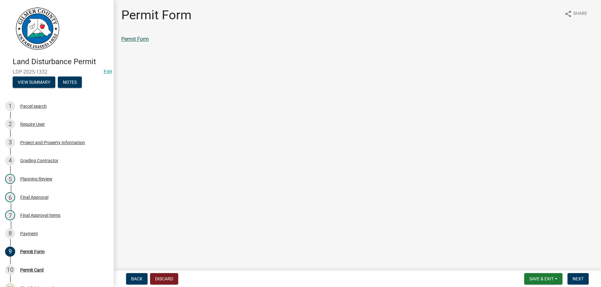
click at [143, 39] on link "Permit Form" at bounding box center [135, 39] width 28 height 6
click at [161, 278] on button "Discard" at bounding box center [164, 278] width 28 height 11
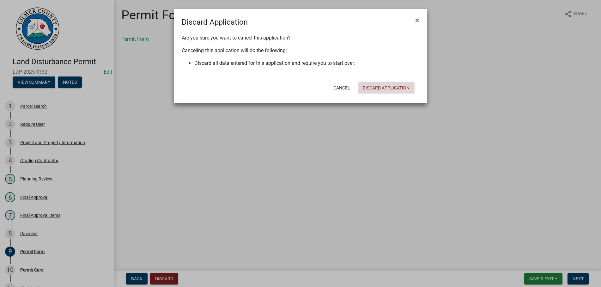
click at [376, 86] on button "Discard Application" at bounding box center [386, 87] width 57 height 11
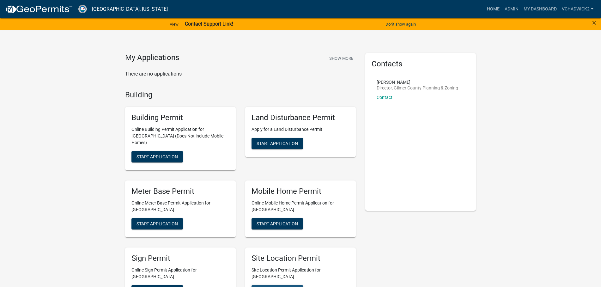
click at [275, 287] on span "Start Application" at bounding box center [277, 290] width 41 height 5
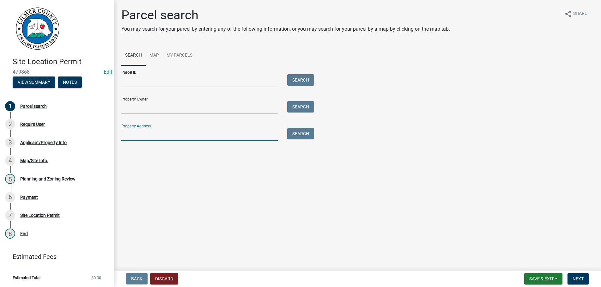
click at [137, 135] on input "Property Address:" at bounding box center [199, 134] width 157 height 13
type input "580 PLEASANT"
click at [295, 133] on button "Search" at bounding box center [300, 133] width 27 height 11
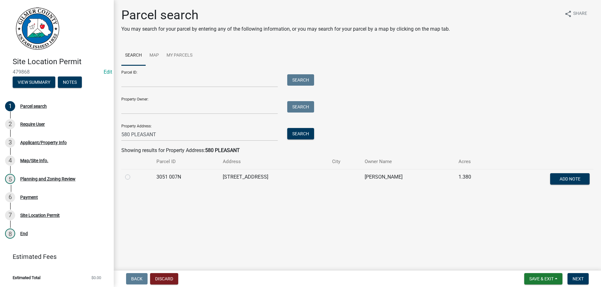
click at [133, 173] on label at bounding box center [133, 173] width 0 height 0
click at [133, 177] on 007N "radio" at bounding box center [135, 175] width 4 height 4
radio 007N "true"
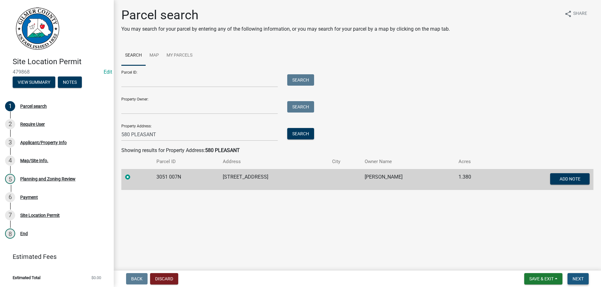
click at [576, 276] on button "Next" at bounding box center [578, 278] width 21 height 11
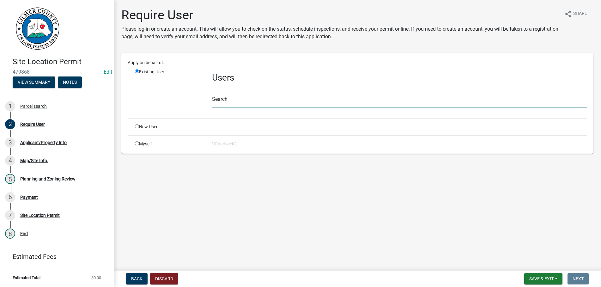
click at [220, 102] on input "text" at bounding box center [399, 101] width 375 height 13
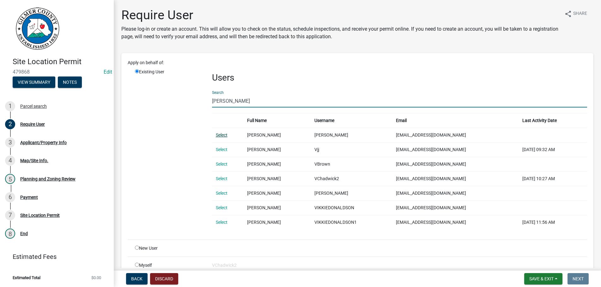
type input "[PERSON_NAME]"
click at [221, 134] on link "Select" at bounding box center [222, 135] width 12 height 5
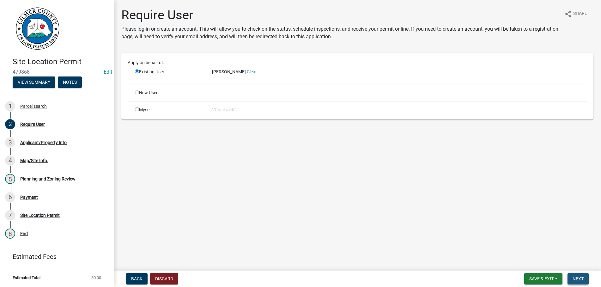
click at [581, 281] on span "Next" at bounding box center [578, 278] width 11 height 5
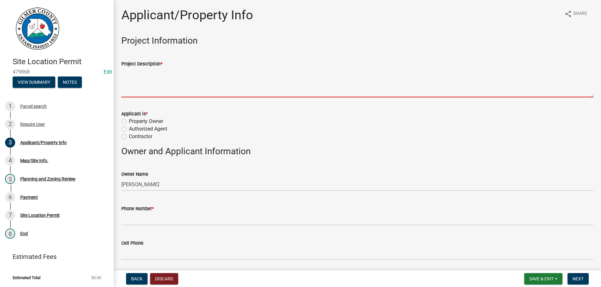
click at [191, 86] on textarea "Project Description *" at bounding box center [357, 83] width 472 height 30
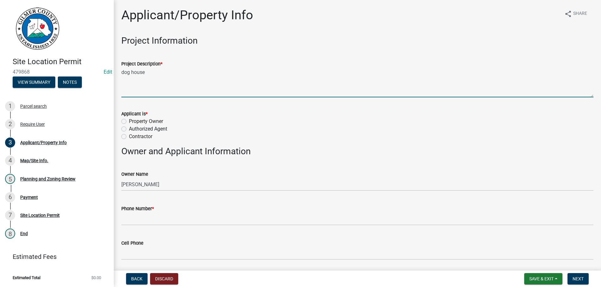
type textarea "dog house"
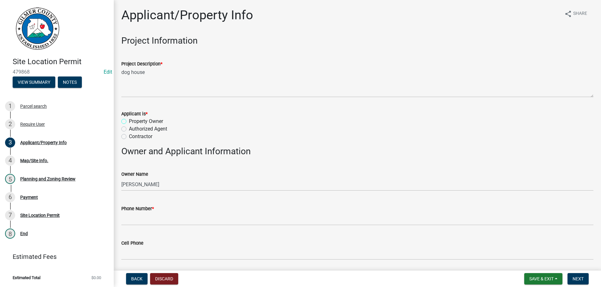
click at [129, 118] on input "Property Owner" at bounding box center [131, 120] width 4 height 4
radio input "true"
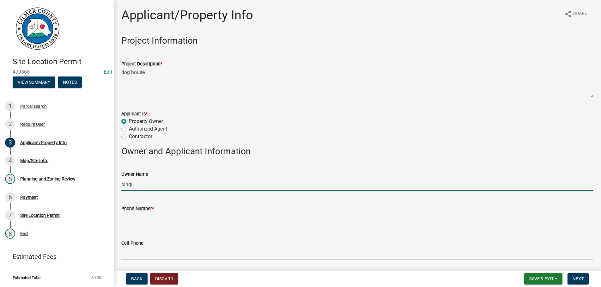
type input "bingi"
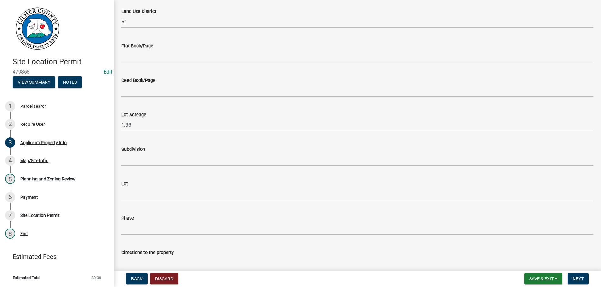
scroll to position [468, 0]
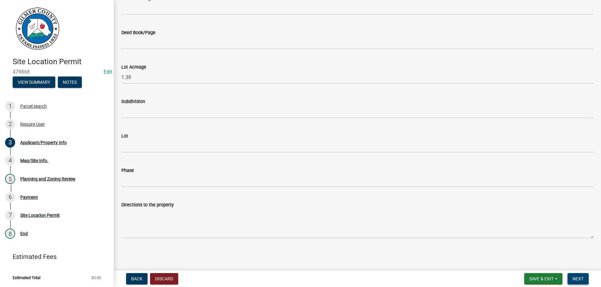
type input "123-123-1234"
click at [577, 279] on span "Next" at bounding box center [578, 278] width 11 height 5
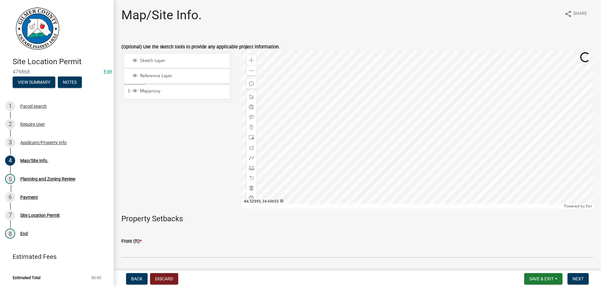
scroll to position [142, 0]
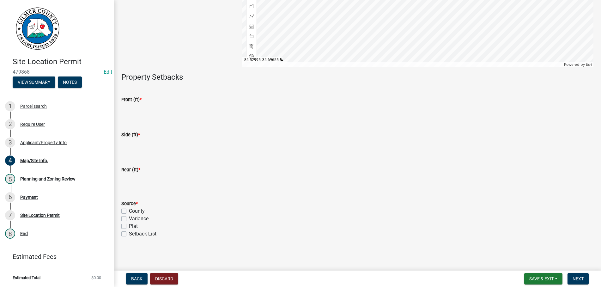
click at [129, 211] on label "County" at bounding box center [137, 211] width 16 height 8
click at [129, 211] on input "County" at bounding box center [131, 209] width 4 height 4
checkbox input "true"
checkbox input "false"
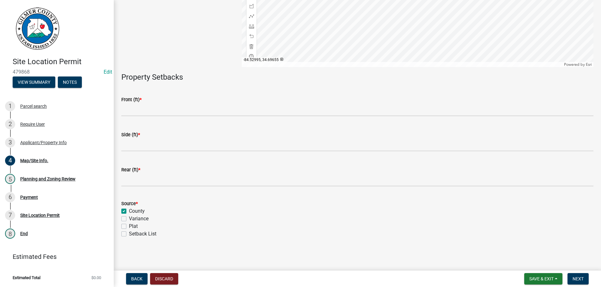
checkbox input "false"
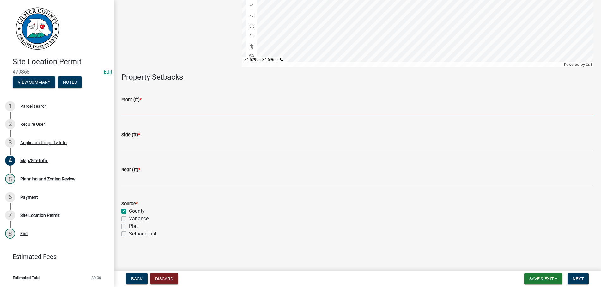
click at [137, 111] on input "text" at bounding box center [357, 109] width 472 height 13
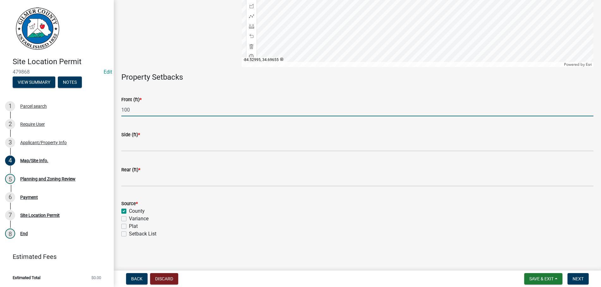
type input "100"
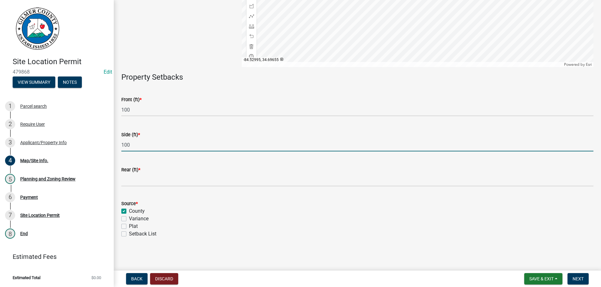
type input "100"
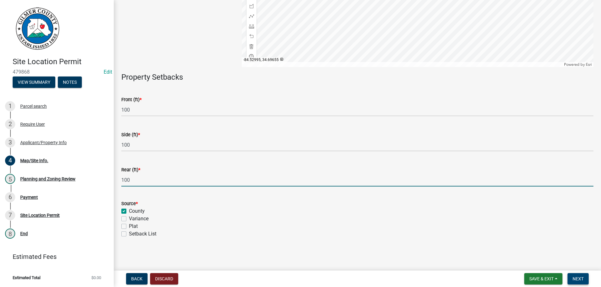
type input "100"
click at [576, 278] on span "Next" at bounding box center [578, 278] width 11 height 5
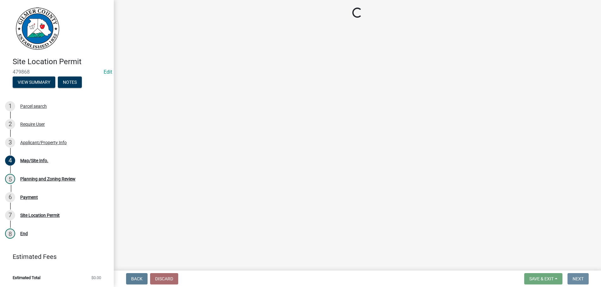
scroll to position [0, 0]
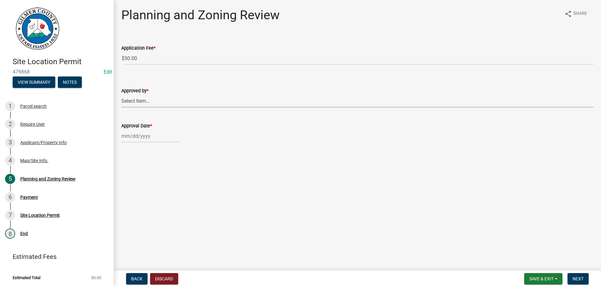
click at [121, 95] on select "Select Item... [PERSON_NAME] [PERSON_NAME] [PERSON_NAME] [PERSON_NAME] [PERSON_…" at bounding box center [357, 101] width 472 height 13
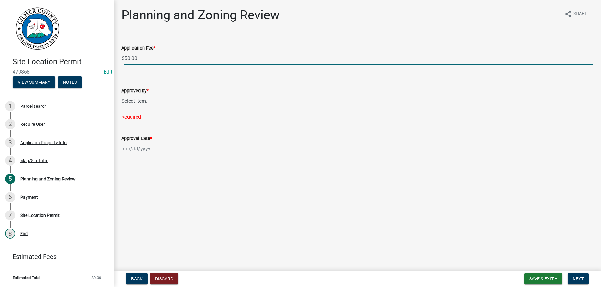
click at [160, 56] on input "50.00" at bounding box center [359, 58] width 469 height 13
type input "5"
type input "50"
type input "5"
type input "0.00"
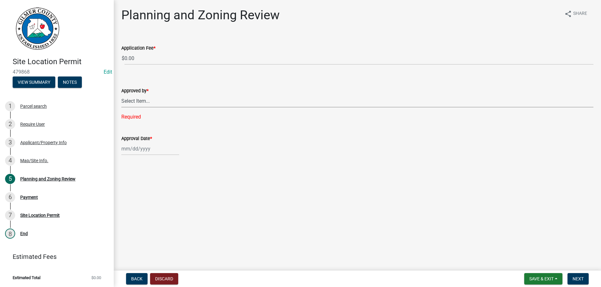
click at [121, 95] on select "Select Item... [PERSON_NAME] [PERSON_NAME] [PERSON_NAME] [PERSON_NAME] [PERSON_…" at bounding box center [357, 101] width 472 height 13
click option "[PERSON_NAME]" at bounding box center [0, 0] width 0 height 0
select select "b44f7338-8171-40f4-83dd-b8ba3065c966"
click at [154, 135] on input "Approval Date *" at bounding box center [150, 136] width 58 height 13
select select "9"
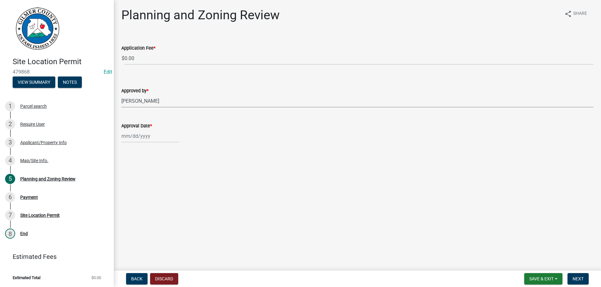
select select "2025"
type input "[DATE]"
click at [579, 279] on span "Next" at bounding box center [578, 278] width 11 height 5
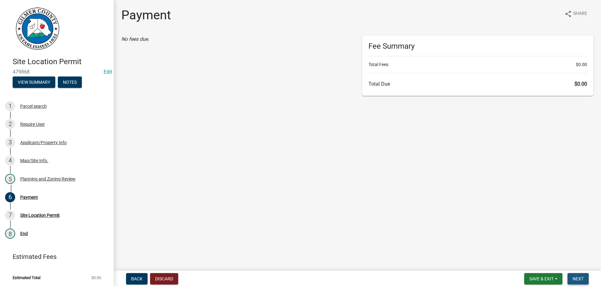
click at [579, 278] on span "Next" at bounding box center [578, 278] width 11 height 5
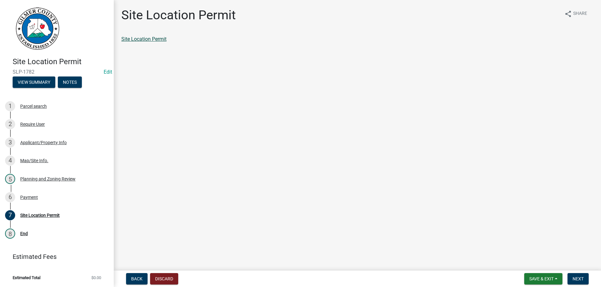
click at [140, 39] on link "Site Location Permit" at bounding box center [143, 39] width 45 height 6
click at [136, 38] on link "Site Location Permit" at bounding box center [143, 39] width 45 height 6
click at [579, 278] on span "Next" at bounding box center [578, 278] width 11 height 5
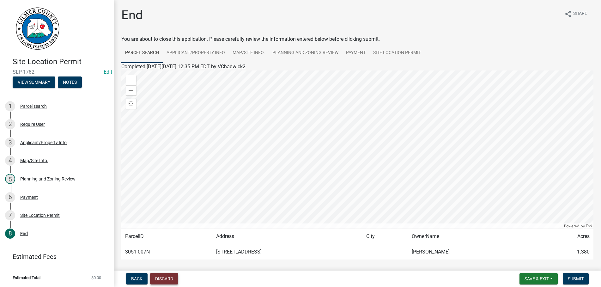
click at [164, 279] on button "Discard" at bounding box center [164, 278] width 28 height 11
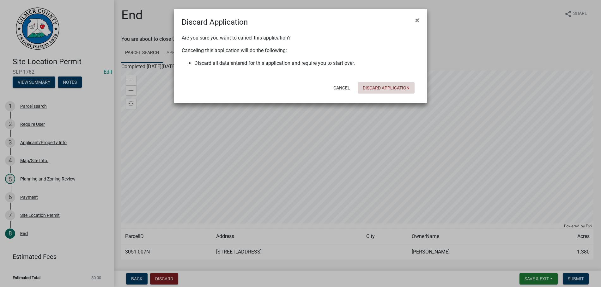
click at [372, 85] on button "Discard Application" at bounding box center [386, 87] width 57 height 11
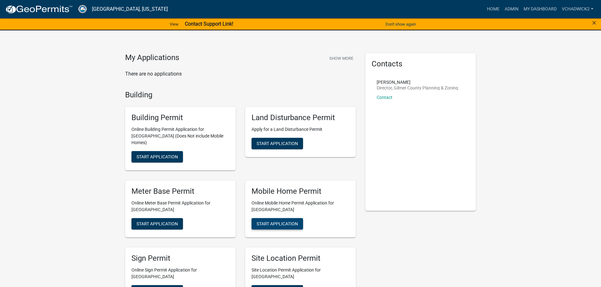
click at [270, 221] on span "Start Application" at bounding box center [277, 223] width 41 height 5
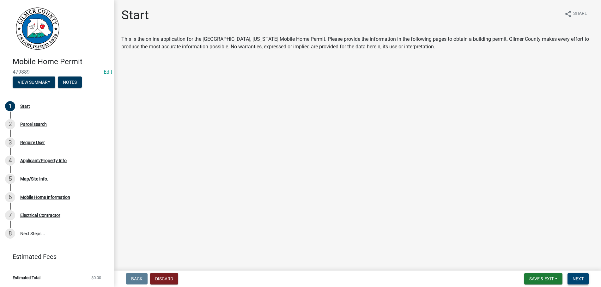
click at [575, 277] on span "Next" at bounding box center [578, 278] width 11 height 5
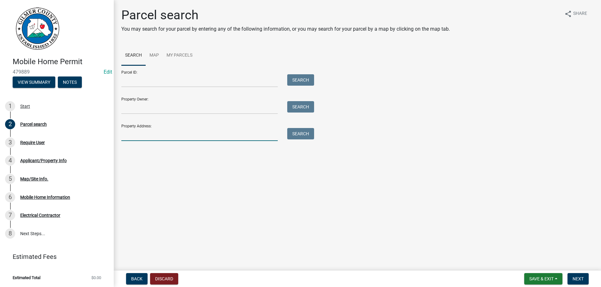
click at [123, 136] on input "Property Address:" at bounding box center [199, 134] width 157 height 13
type input "580 PLEASANT"
click at [302, 132] on button "Search" at bounding box center [300, 133] width 27 height 11
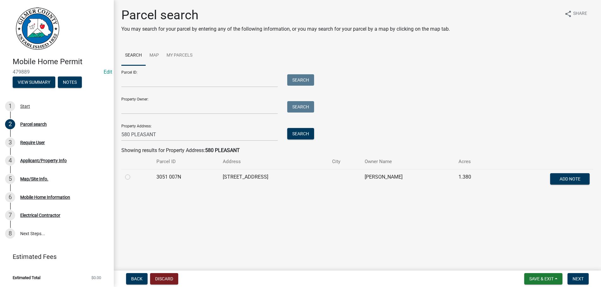
click at [133, 173] on label at bounding box center [133, 173] width 0 height 0
click at [133, 177] on 007N "radio" at bounding box center [135, 175] width 4 height 4
radio 007N "true"
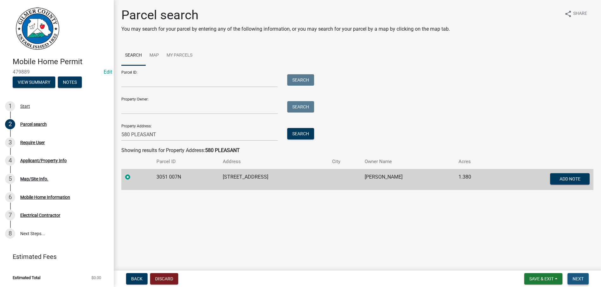
click at [584, 278] on button "Next" at bounding box center [578, 278] width 21 height 11
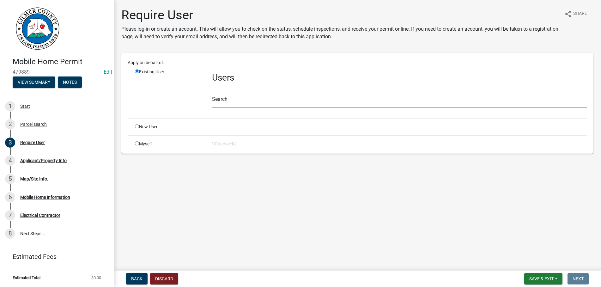
click at [238, 102] on input "text" at bounding box center [399, 101] width 375 height 13
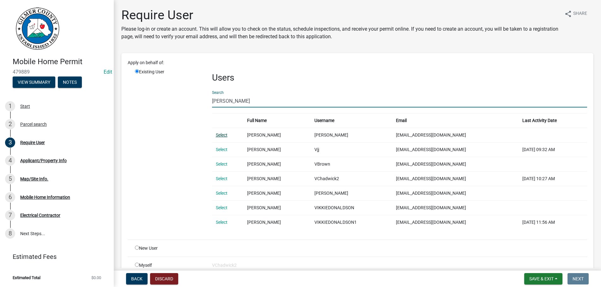
type input "[PERSON_NAME]"
click at [222, 134] on link "Select" at bounding box center [222, 135] width 12 height 5
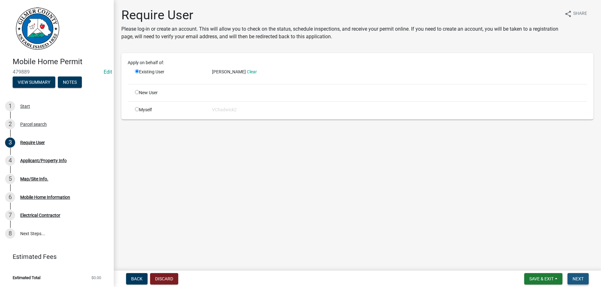
click at [576, 283] on button "Next" at bounding box center [578, 278] width 21 height 11
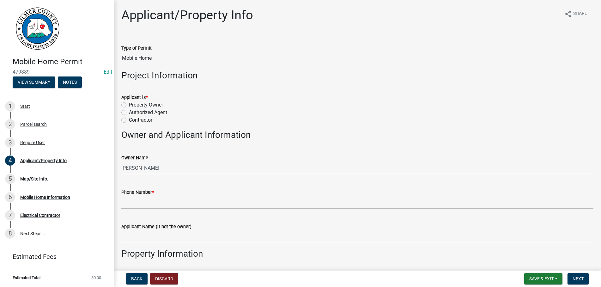
click at [129, 104] on label "Property Owner" at bounding box center [146, 105] width 34 height 8
click at [129, 104] on input "Property Owner" at bounding box center [131, 103] width 4 height 4
radio input "true"
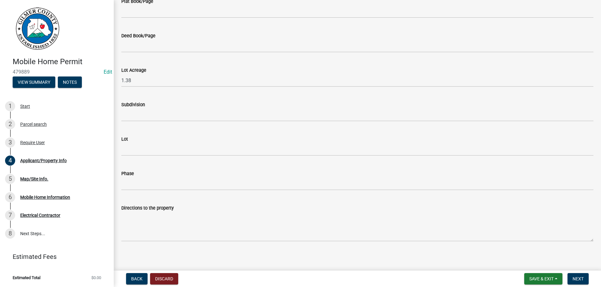
scroll to position [451, 0]
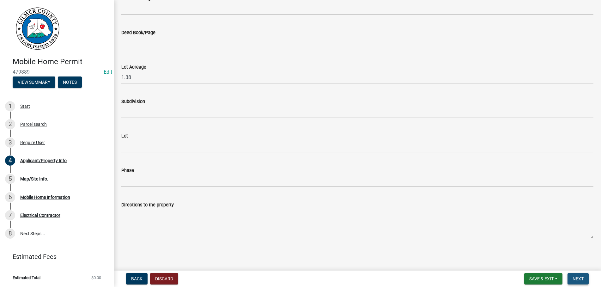
click at [574, 279] on span "Next" at bounding box center [578, 278] width 11 height 5
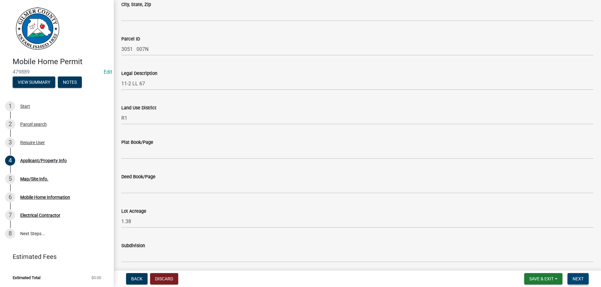
scroll to position [98, 0]
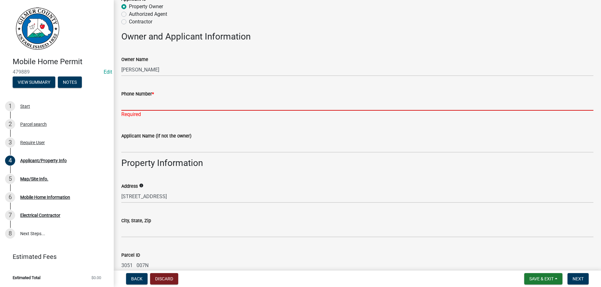
click at [165, 104] on input "Phone Number *" at bounding box center [357, 104] width 472 height 13
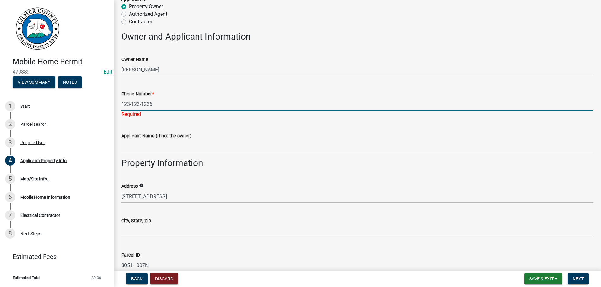
type input "123-123-1236"
click at [179, 222] on form "City, State, Zip" at bounding box center [357, 227] width 472 height 21
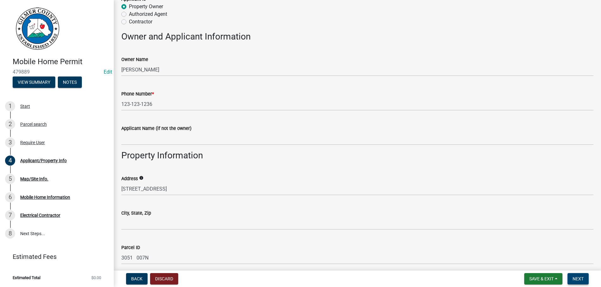
click at [578, 274] on button "Next" at bounding box center [578, 278] width 21 height 11
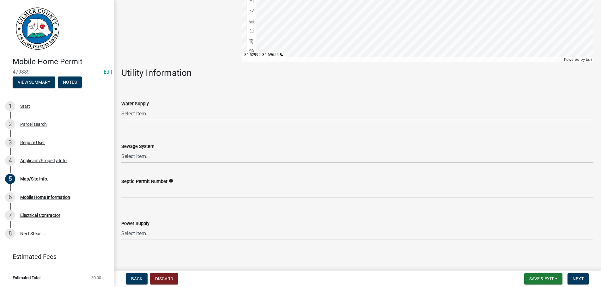
scroll to position [149, 0]
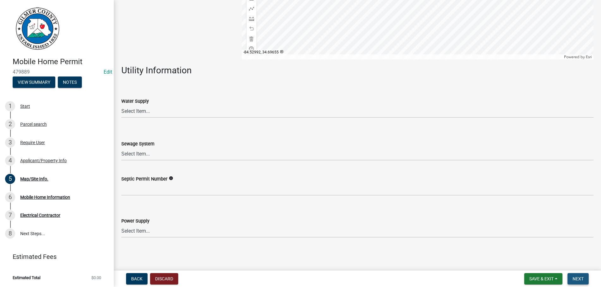
click at [581, 279] on span "Next" at bounding box center [578, 278] width 11 height 5
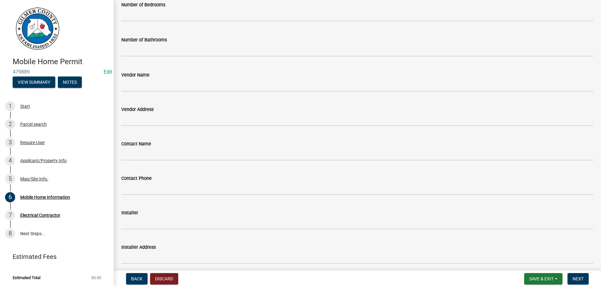
scroll to position [383, 0]
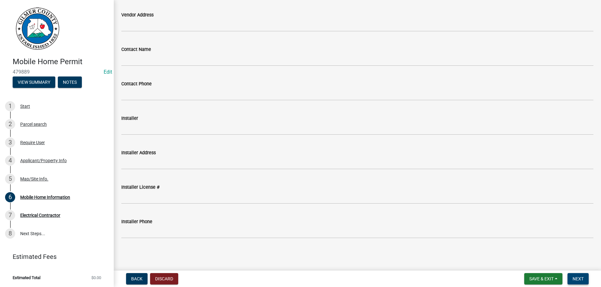
click at [579, 275] on button "Next" at bounding box center [578, 278] width 21 height 11
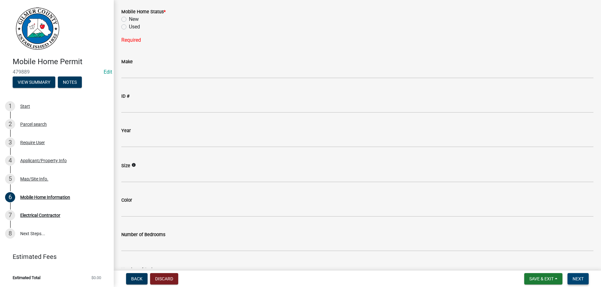
scroll to position [0, 0]
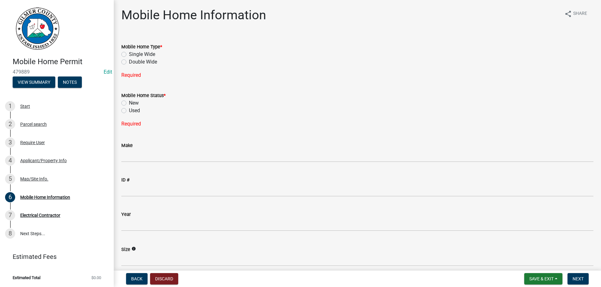
click at [129, 54] on label "Single Wide" at bounding box center [142, 55] width 26 height 8
click at [129, 54] on input "Single Wide" at bounding box center [131, 53] width 4 height 4
radio input "true"
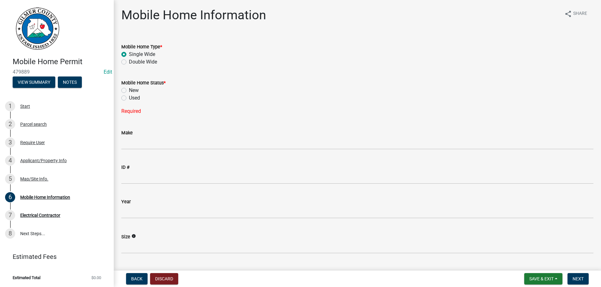
click at [129, 98] on label "Used" at bounding box center [134, 98] width 11 height 8
click at [129, 98] on input "Used" at bounding box center [131, 96] width 4 height 4
radio input "true"
click at [583, 275] on button "Next" at bounding box center [578, 278] width 21 height 11
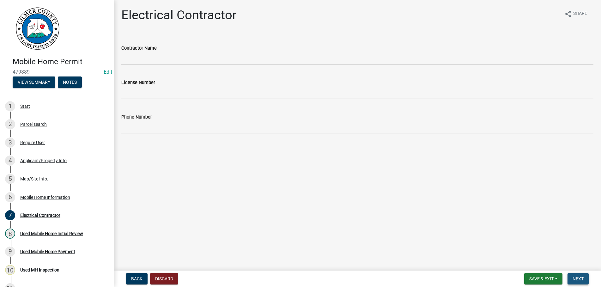
click at [578, 275] on button "Next" at bounding box center [578, 278] width 21 height 11
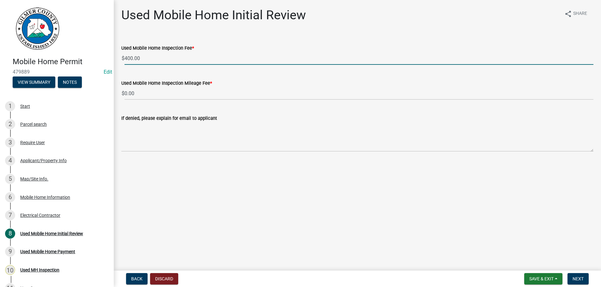
drag, startPoint x: 149, startPoint y: 57, endPoint x: 11, endPoint y: 46, distance: 137.7
click at [125, 52] on input "400.00" at bounding box center [359, 58] width 469 height 13
type input "0.00"
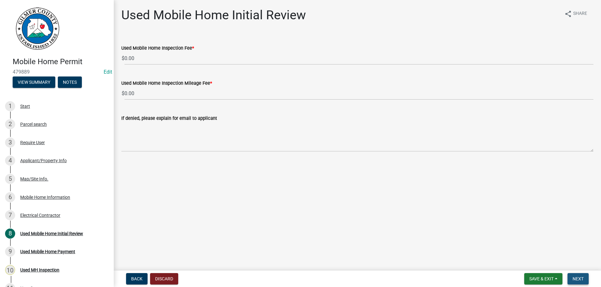
click at [574, 274] on button "Next" at bounding box center [578, 278] width 21 height 11
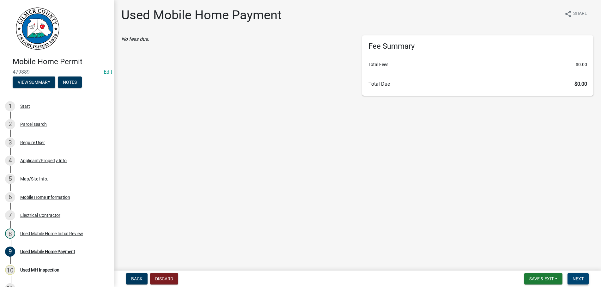
click at [581, 277] on span "Next" at bounding box center [578, 278] width 11 height 5
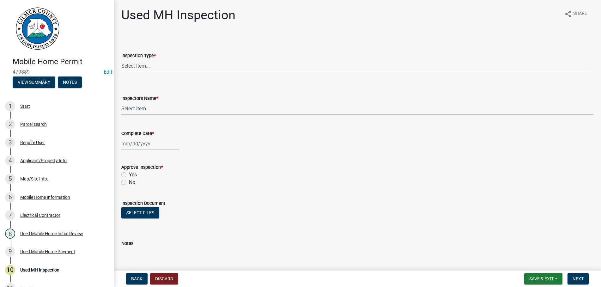
drag, startPoint x: 291, startPoint y: 270, endPoint x: 434, endPoint y: 270, distance: 143.3
click at [434, 270] on div "Mobile Home Permit 479889 Edit View Summary Notes 1 Start 2 Parcel search 3 Req…" at bounding box center [300, 143] width 601 height 287
click at [576, 279] on span "Next" at bounding box center [578, 278] width 11 height 5
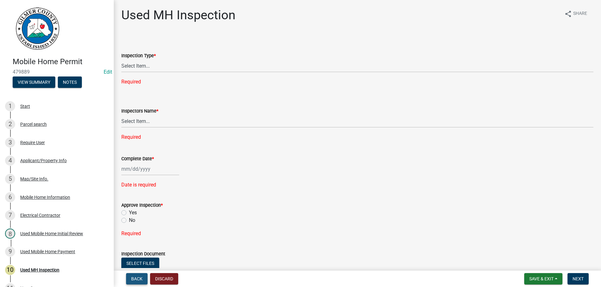
click at [136, 279] on span "Back" at bounding box center [136, 278] width 11 height 5
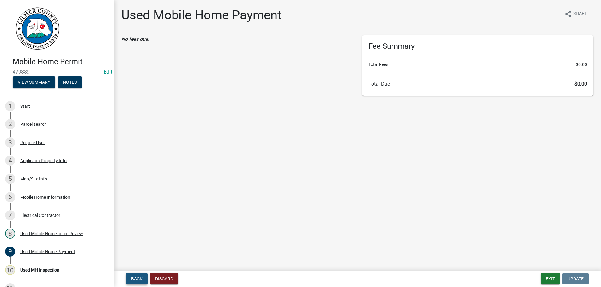
click at [136, 279] on span "Back" at bounding box center [136, 278] width 11 height 5
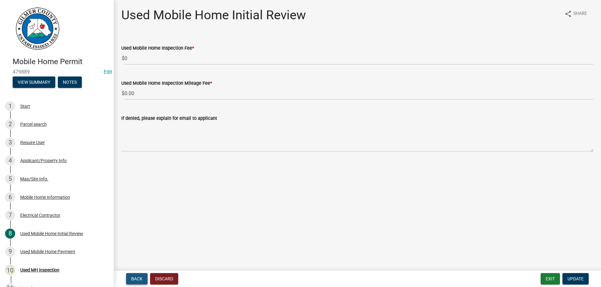
click at [139, 277] on span "Back" at bounding box center [136, 278] width 11 height 5
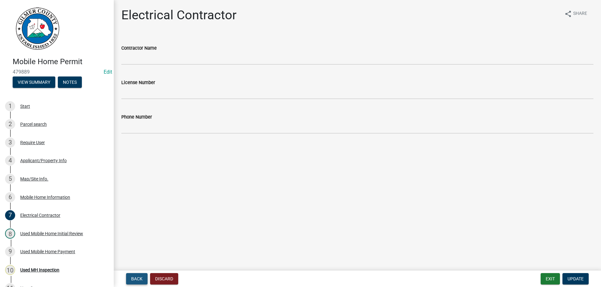
click at [139, 277] on span "Back" at bounding box center [136, 278] width 11 height 5
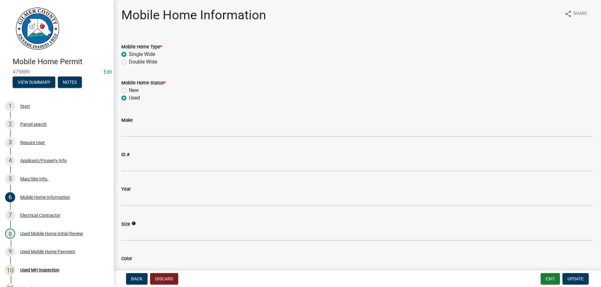
click at [129, 90] on label "New" at bounding box center [134, 91] width 10 height 8
click at [129, 90] on input "New" at bounding box center [131, 89] width 4 height 4
radio input "true"
click at [573, 276] on button "Update" at bounding box center [576, 278] width 26 height 11
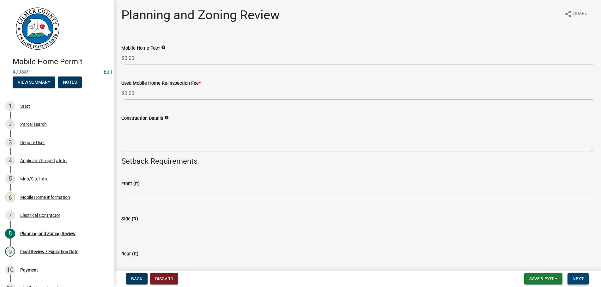
click at [573, 276] on button "Next" at bounding box center [578, 278] width 21 height 11
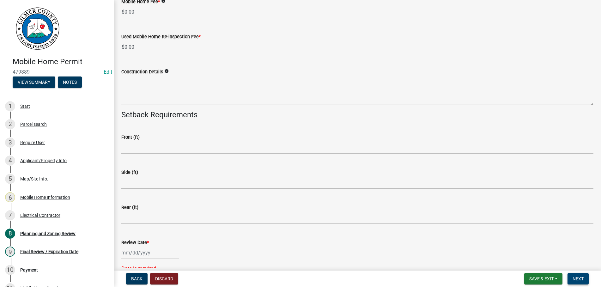
scroll to position [144, 0]
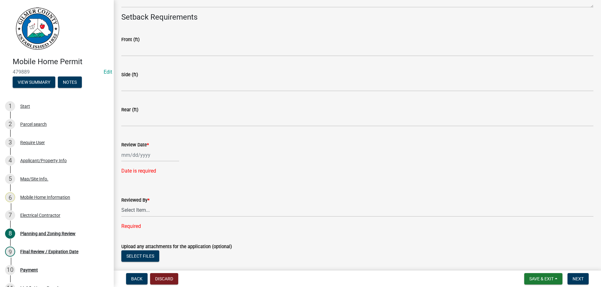
click at [141, 156] on input "Review Date *" at bounding box center [150, 155] width 58 height 13
select select "9"
select select "2025"
type input "[DATE]"
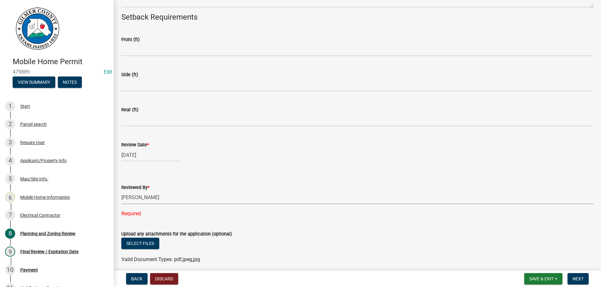
select select "b44f7338-8171-40f4-83dd-b8ba3065c966"
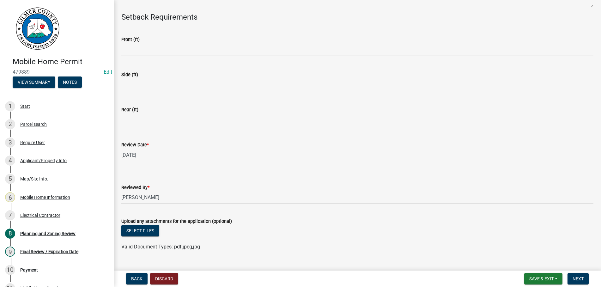
scroll to position [157, 0]
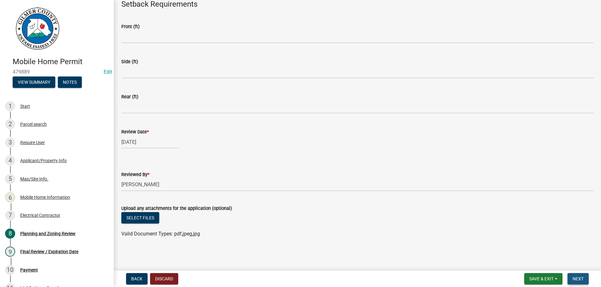
click at [578, 276] on button "Next" at bounding box center [578, 278] width 21 height 11
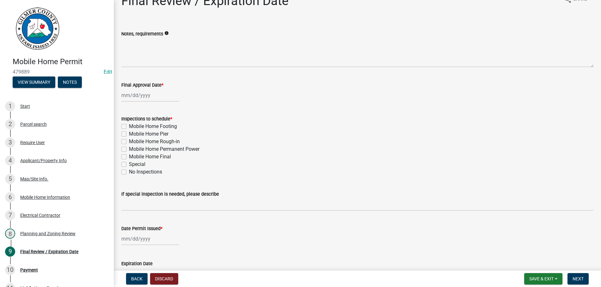
scroll to position [0, 0]
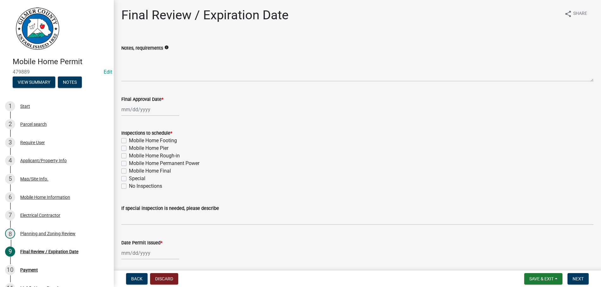
click at [129, 141] on label "Mobile Home Footing" at bounding box center [153, 141] width 48 height 8
click at [129, 141] on input "Mobile Home Footing" at bounding box center [131, 139] width 4 height 4
checkbox input "true"
checkbox input "false"
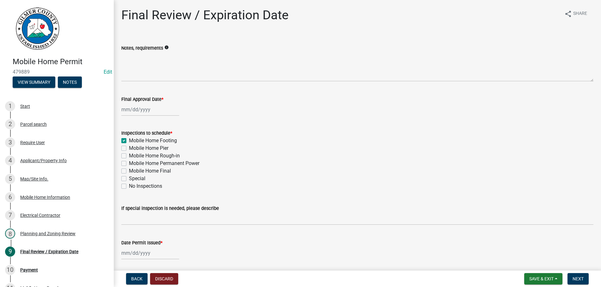
checkbox input "false"
select select "9"
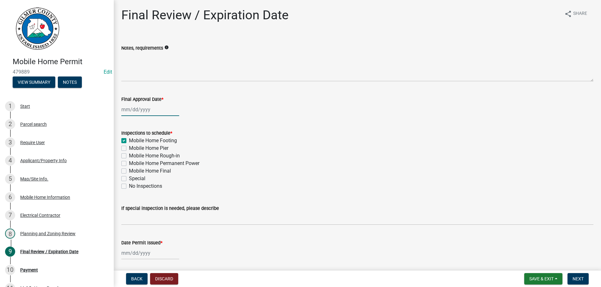
select select "2025"
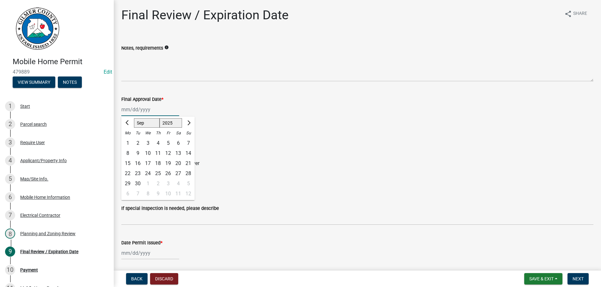
click at [161, 111] on input "Final Approval Date *" at bounding box center [150, 109] width 58 height 13
click at [149, 162] on div "17" at bounding box center [148, 163] width 10 height 10
type input "[DATE]"
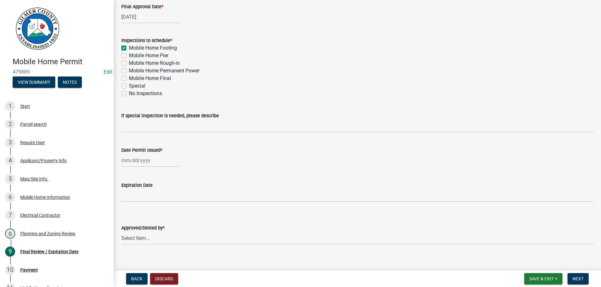
scroll to position [100, 0]
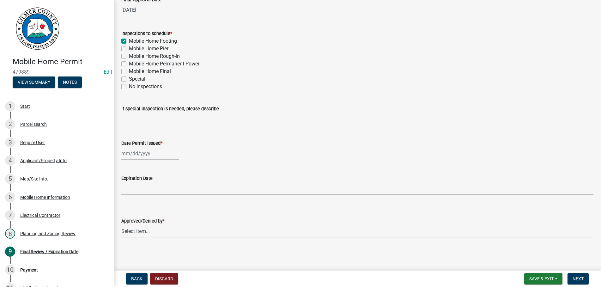
click at [173, 152] on input "Date Permit Issued *" at bounding box center [150, 153] width 58 height 13
select select "9"
select select "2025"
click at [148, 206] on div "17" at bounding box center [148, 207] width 10 height 10
type input "[DATE]"
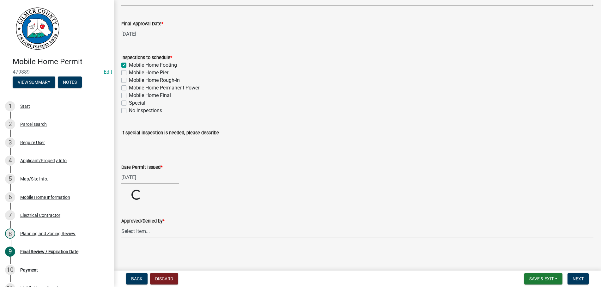
scroll to position [76, 0]
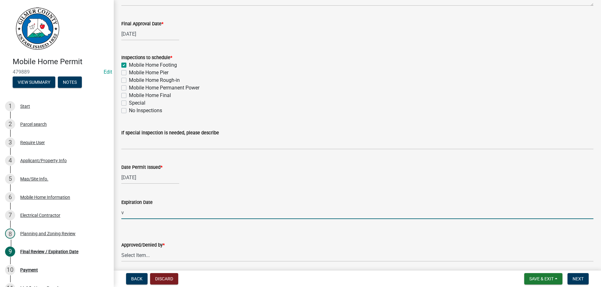
type input "v"
click at [286, 191] on div "Expiration Date v" at bounding box center [357, 204] width 472 height 29
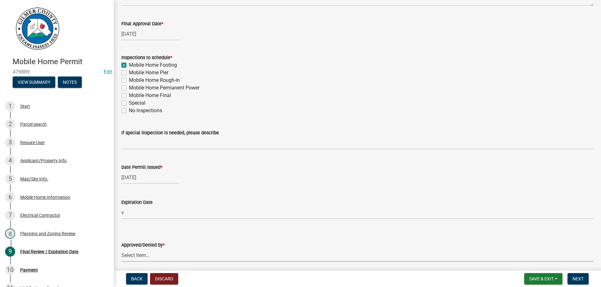
click at [121, 249] on select "Select Item... [PERSON_NAME] [PERSON_NAME] [PERSON_NAME] [PERSON_NAME] [PERSON_…" at bounding box center [357, 255] width 472 height 13
click option "[PERSON_NAME]" at bounding box center [0, 0] width 0 height 0
select select "71c2c468-a376-4f37-8d27-8d54839bf48a"
click at [308, 98] on div "Mobile Home Final" at bounding box center [357, 96] width 472 height 8
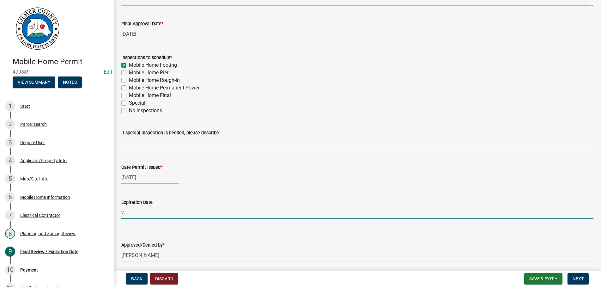
drag, startPoint x: 132, startPoint y: 216, endPoint x: 118, endPoint y: 216, distance: 14.2
click at [121, 216] on input "v" at bounding box center [357, 212] width 472 height 13
click at [312, 99] on div "Inspections to schedule * Mobile Home Footing Mobile Home Pier Mobile Home Roug…" at bounding box center [357, 84] width 472 height 61
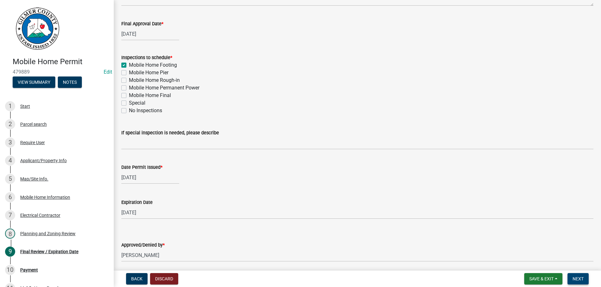
click at [571, 278] on button "Next" at bounding box center [578, 278] width 21 height 11
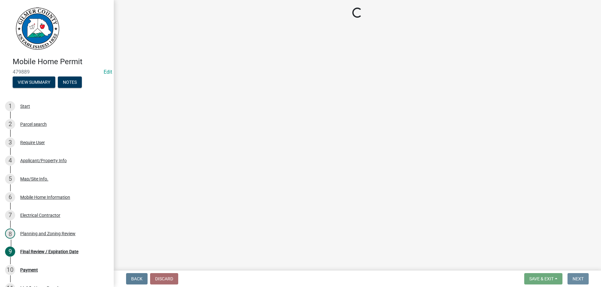
scroll to position [0, 0]
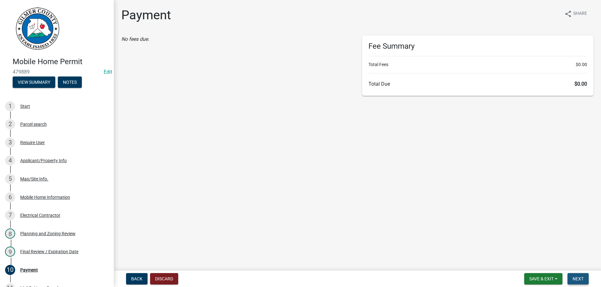
click at [576, 279] on span "Next" at bounding box center [578, 278] width 11 height 5
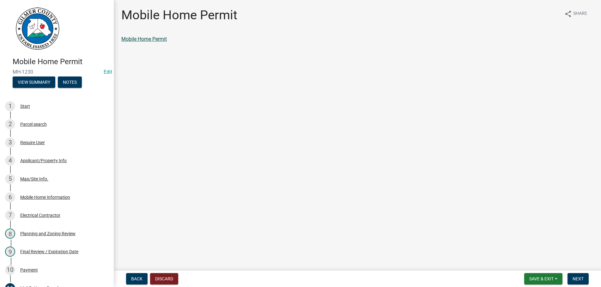
click at [145, 40] on link "Mobile Home Permit" at bounding box center [144, 39] width 46 height 6
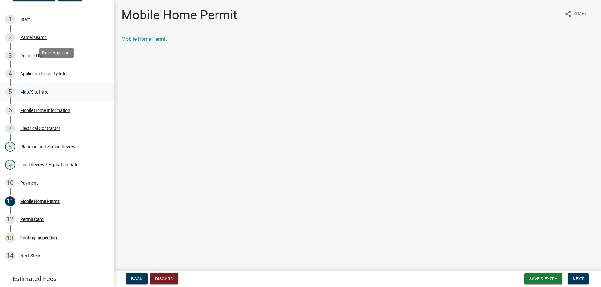
scroll to position [109, 0]
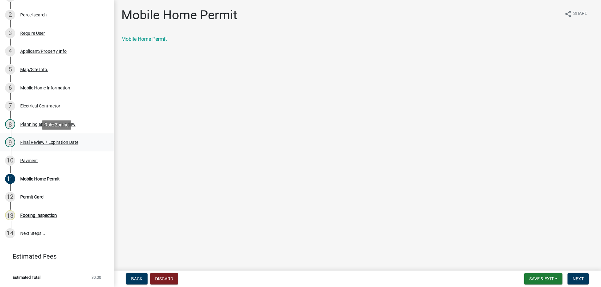
click at [31, 142] on div "Final Review / Expiration Date" at bounding box center [49, 142] width 58 height 4
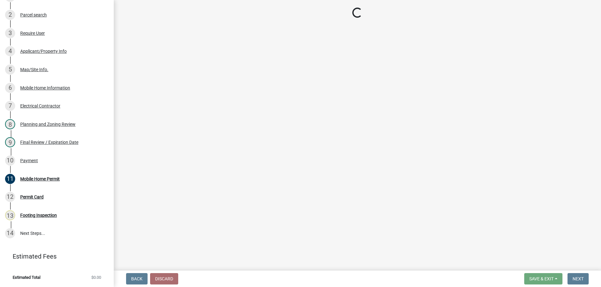
select select "71c2c468-a376-4f37-8d27-8d54839bf48a"
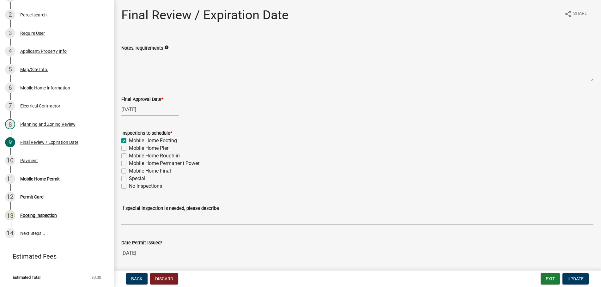
click at [129, 156] on label "Mobile Home Rough-in" at bounding box center [154, 156] width 51 height 8
click at [129, 156] on input "Mobile Home Rough-in" at bounding box center [131, 154] width 4 height 4
checkbox input "true"
checkbox input "false"
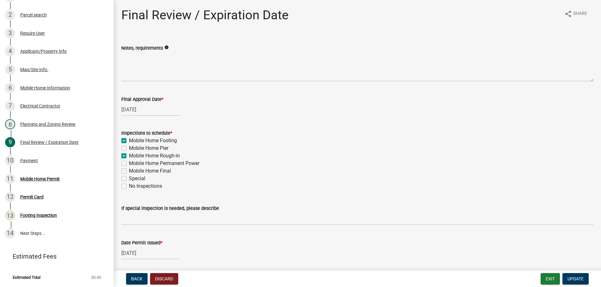
checkbox input "true"
click at [129, 163] on label "Mobile Home Permanent Power" at bounding box center [164, 164] width 71 height 8
click at [129, 163] on input "Mobile Home Permanent Power" at bounding box center [131, 162] width 4 height 4
click at [129, 170] on label "Mobile Home Final" at bounding box center [150, 171] width 42 height 8
click at [129, 170] on input "Mobile Home Final" at bounding box center [131, 169] width 4 height 4
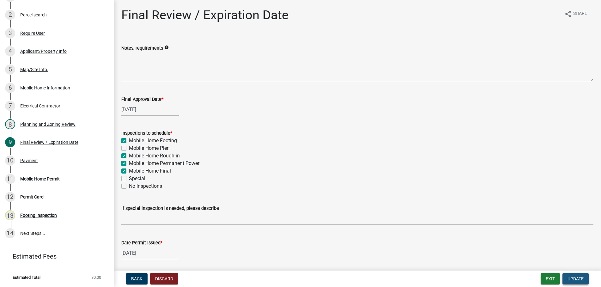
click at [569, 277] on span "Update" at bounding box center [576, 278] width 16 height 5
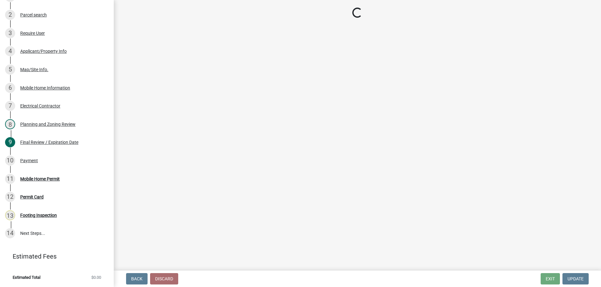
scroll to position [164, 0]
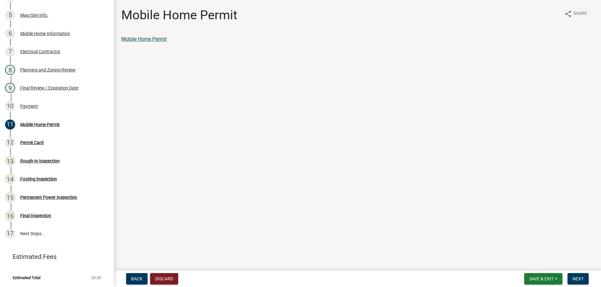
click at [156, 41] on link "Mobile Home Permit" at bounding box center [144, 39] width 46 height 6
click at [577, 278] on span "Next" at bounding box center [578, 278] width 11 height 5
click at [579, 277] on span "Next" at bounding box center [578, 278] width 11 height 5
